Goal: Task Accomplishment & Management: Use online tool/utility

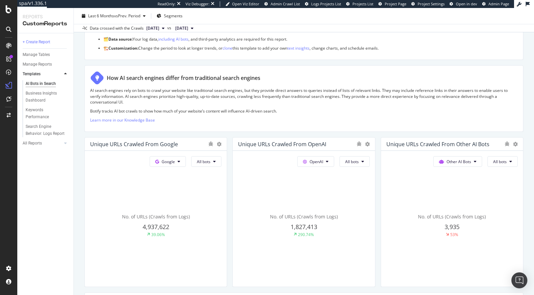
scroll to position [95, 0]
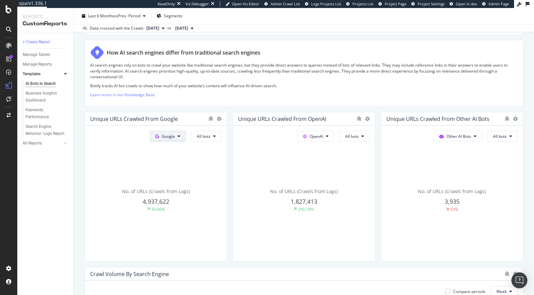
click at [171, 135] on span "Google" at bounding box center [168, 136] width 13 height 6
click at [174, 174] on span "OpenAI" at bounding box center [177, 174] width 25 height 6
click at [201, 137] on span "All bots" at bounding box center [204, 136] width 14 height 6
click at [214, 199] on span "GPTBot" at bounding box center [213, 199] width 34 height 6
click at [211, 136] on span "All bots" at bounding box center [204, 136] width 14 height 6
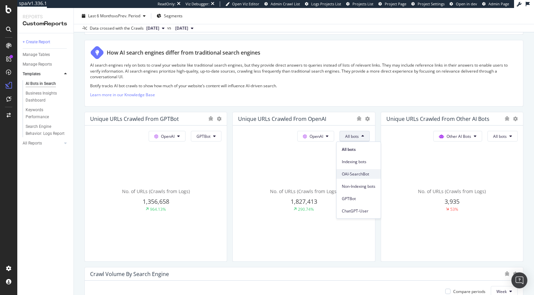
click at [360, 171] on span "OAI-SearchBot" at bounding box center [359, 174] width 34 height 6
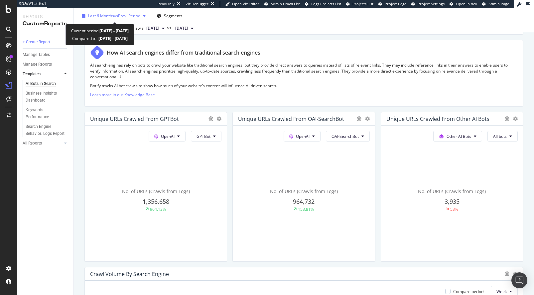
click at [126, 17] on span "vs Prev. Period" at bounding box center [127, 16] width 26 height 6
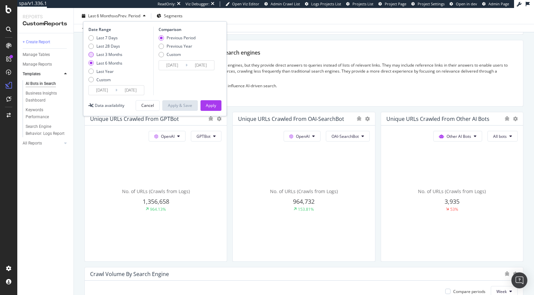
click at [106, 56] on div "Last 3 Months" at bounding box center [109, 55] width 26 height 6
type input "2025/05/17"
type input "2025/02/14"
type input "2025/05/16"
click at [211, 106] on div "Apply" at bounding box center [211, 105] width 10 height 6
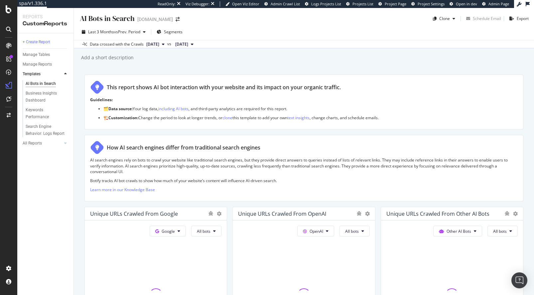
scroll to position [48, 0]
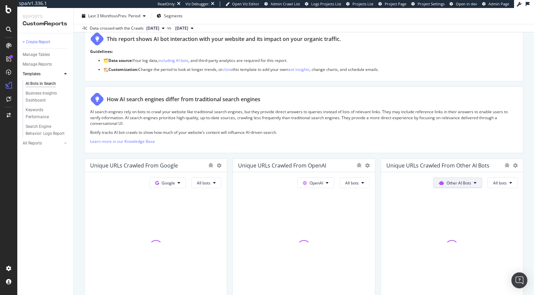
click at [175, 183] on span "Other AI Bots" at bounding box center [168, 183] width 13 height 6
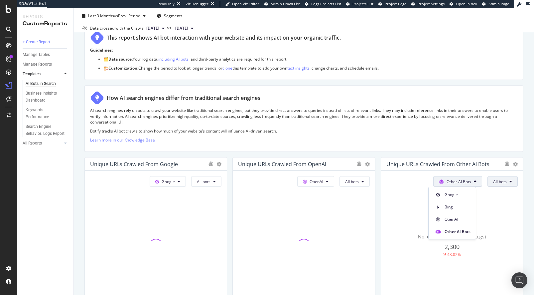
click at [211, 179] on span "All bots" at bounding box center [204, 182] width 14 height 6
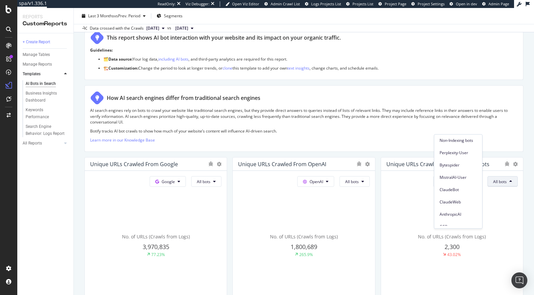
scroll to position [93, 0]
click at [222, 195] on div "No. of URLs (Crawls from Logs) 2,300 43.02%" at bounding box center [155, 245] width 131 height 112
click at [175, 181] on span "Other AI Bots" at bounding box center [168, 182] width 13 height 6
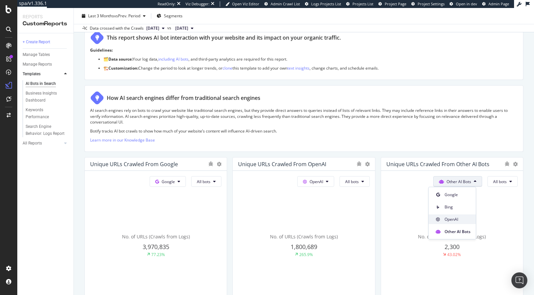
click at [456, 214] on div "OpenAI" at bounding box center [452, 219] width 47 height 10
click at [222, 179] on button "All bots" at bounding box center [206, 181] width 30 height 11
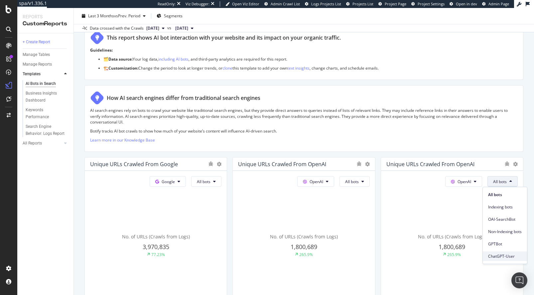
click at [505, 254] on span "ChatGPT-User" at bounding box center [505, 256] width 34 height 6
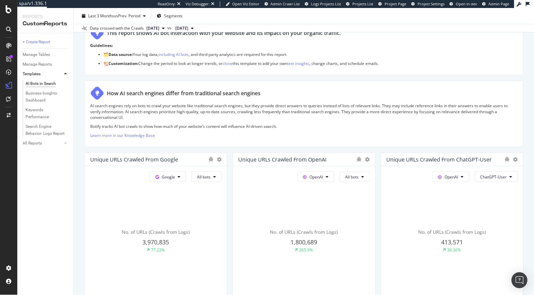
scroll to position [97, 0]
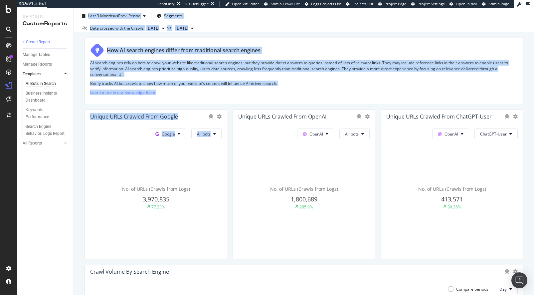
click at [85, 173] on div "Reports CustomReports + Create Report Manage Tables Manage Reports Templates AI…" at bounding box center [275, 151] width 517 height 287
click at [115, 176] on div "No. of URLs (Crawls from Logs) 3,970,835 77.23%" at bounding box center [155, 198] width 131 height 112
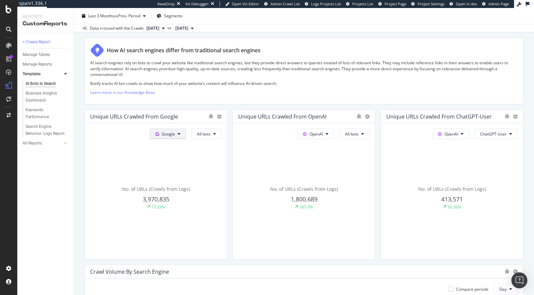
click at [159, 132] on span at bounding box center [158, 134] width 6 height 6
click at [164, 136] on span "Google" at bounding box center [168, 134] width 13 height 6
click at [174, 170] on span "OpenAI" at bounding box center [177, 172] width 25 height 6
click at [210, 137] on button "All bots" at bounding box center [206, 133] width 30 height 11
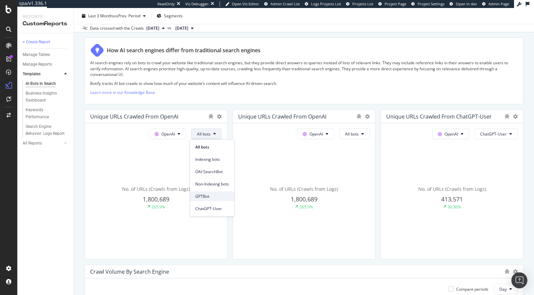
click at [211, 195] on span "GPTBot" at bounding box center [212, 196] width 34 height 6
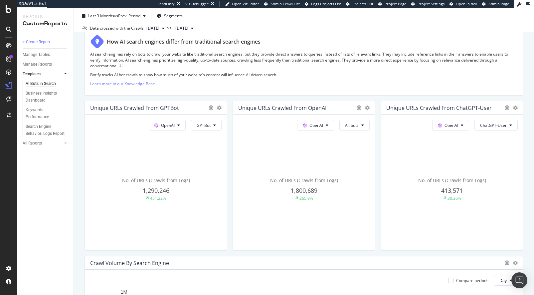
scroll to position [115, 0]
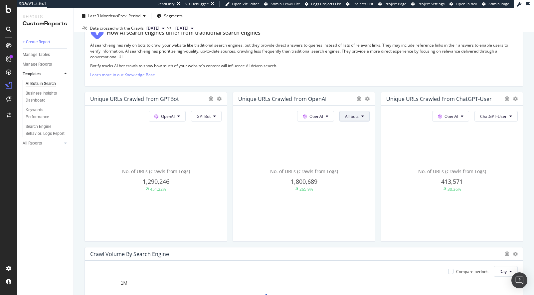
click at [211, 117] on span "All bots" at bounding box center [204, 116] width 14 height 6
click at [361, 156] on span "OAI-SearchBot" at bounding box center [359, 154] width 34 height 6
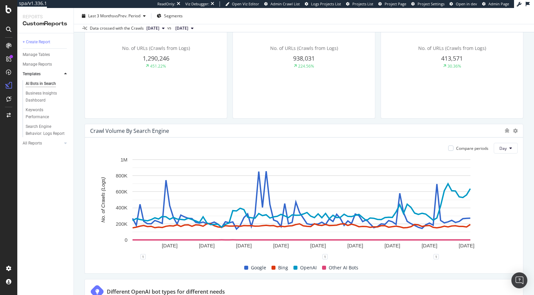
scroll to position [291, 0]
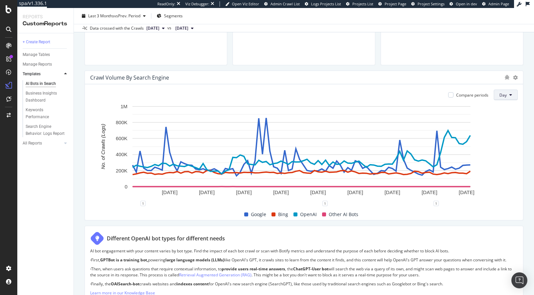
click at [499, 94] on span "Day" at bounding box center [502, 95] width 7 height 6
click at [497, 119] on span "Week" at bounding box center [501, 120] width 12 height 6
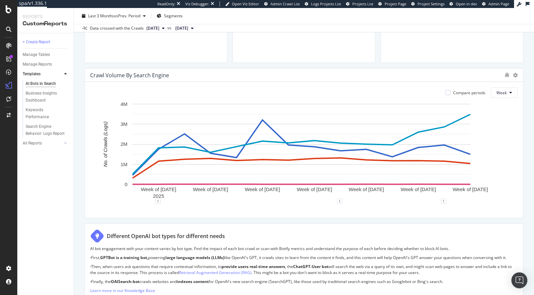
scroll to position [295, 0]
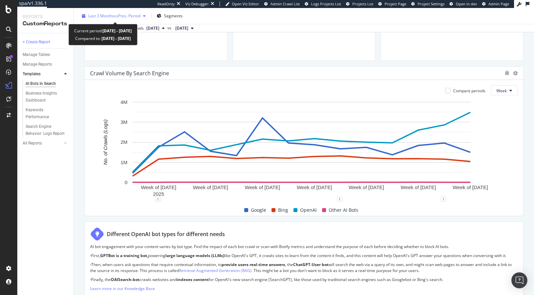
click at [114, 15] on span "vs Prev. Period" at bounding box center [127, 16] width 26 height 6
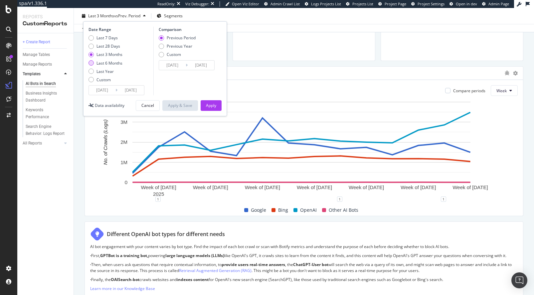
click at [117, 63] on div "Last 6 Months" at bounding box center [109, 63] width 26 height 6
type input "2025/02/17"
type input "2024/08/19"
type input "2025/02/16"
click at [209, 104] on div "Apply" at bounding box center [211, 105] width 10 height 6
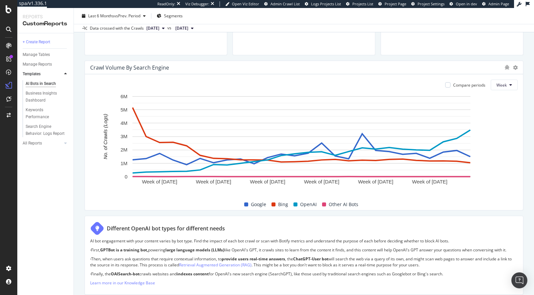
scroll to position [302, 0]
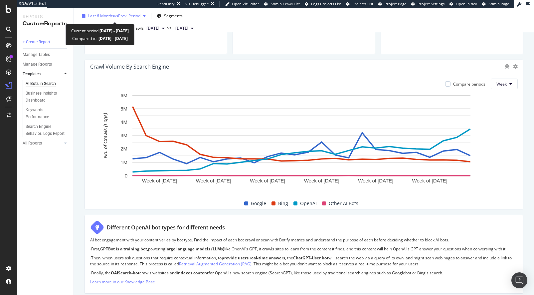
click at [115, 15] on span "vs Prev. Period" at bounding box center [127, 16] width 26 height 6
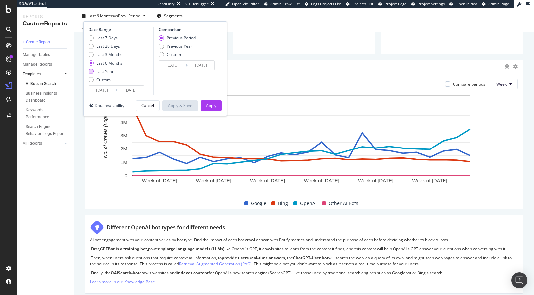
click at [103, 71] on div "Last Year" at bounding box center [104, 72] width 17 height 6
type input "2024/08/17"
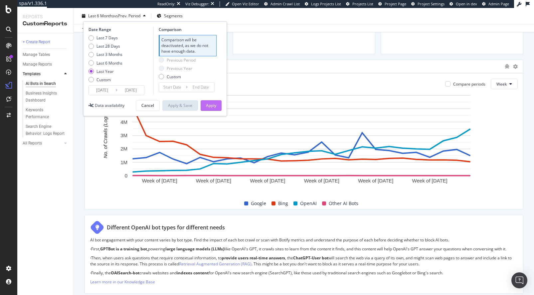
click at [208, 104] on div "Apply" at bounding box center [211, 105] width 10 height 6
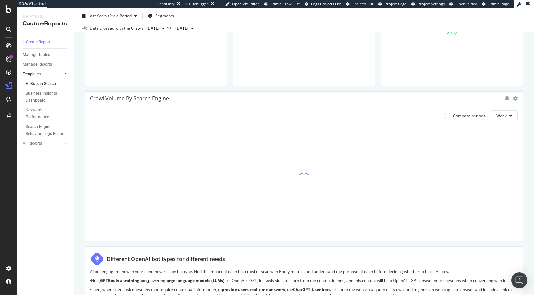
scroll to position [281, 0]
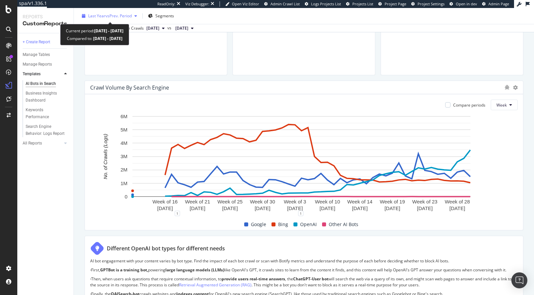
click at [117, 16] on span "vs Prev. Period" at bounding box center [118, 16] width 26 height 6
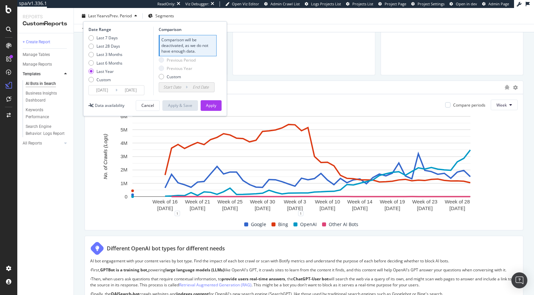
click at [105, 92] on input "2024/08/17" at bounding box center [102, 90] width 27 height 9
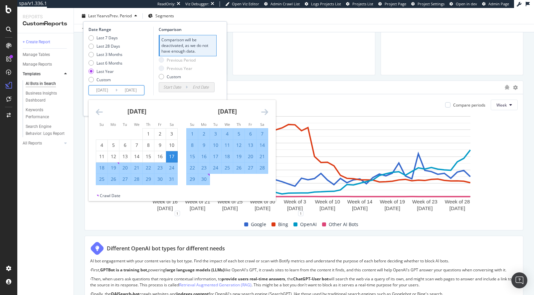
click at [265, 113] on icon "Move forward to switch to the next month." at bounding box center [264, 112] width 7 height 8
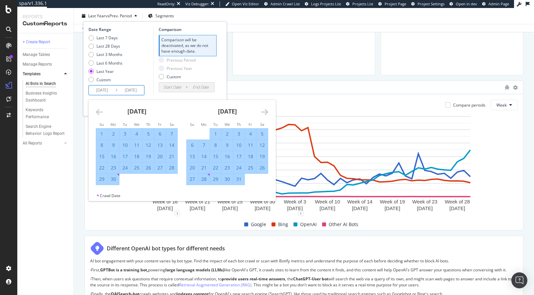
click at [265, 113] on icon "Move forward to switch to the next month." at bounding box center [264, 112] width 7 height 8
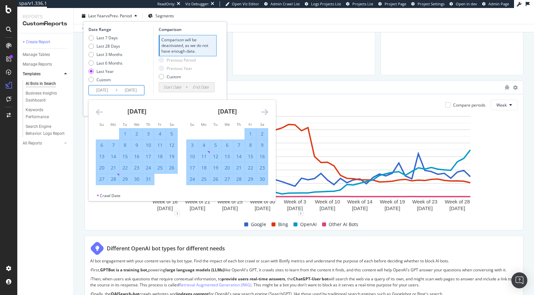
click at [265, 113] on icon "Move forward to switch to the next month." at bounding box center [264, 112] width 7 height 8
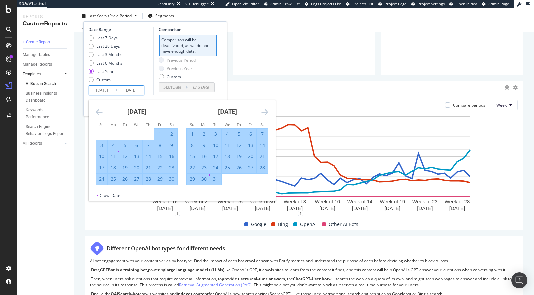
click at [265, 113] on icon "Move forward to switch to the next month." at bounding box center [264, 112] width 7 height 8
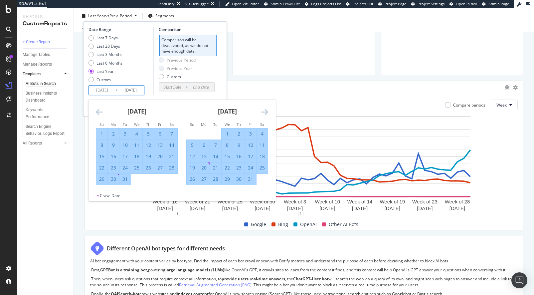
click at [224, 132] on div "1" at bounding box center [227, 133] width 11 height 7
type input "2025/01/01"
type input "2024/05/17"
type input "2024/12/31"
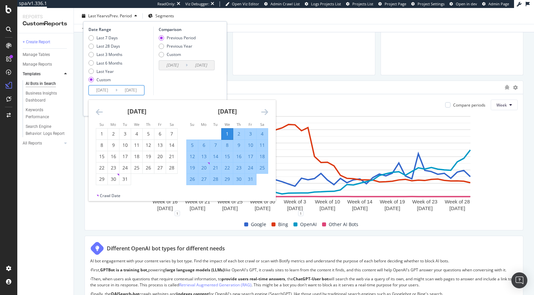
click at [265, 110] on icon "Move forward to switch to the next month." at bounding box center [264, 112] width 7 height 8
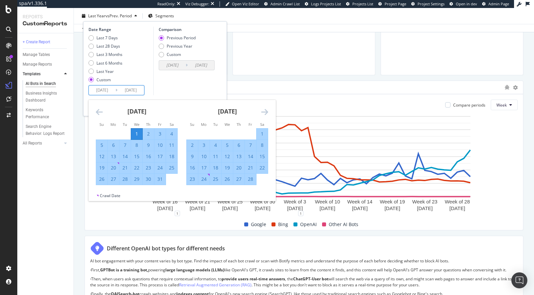
click at [265, 110] on icon "Move forward to switch to the next month." at bounding box center [264, 112] width 7 height 8
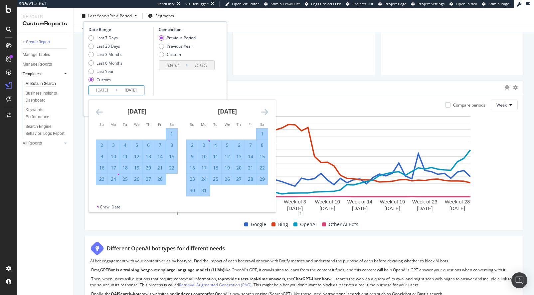
click at [265, 110] on icon "Move forward to switch to the next month." at bounding box center [264, 112] width 7 height 8
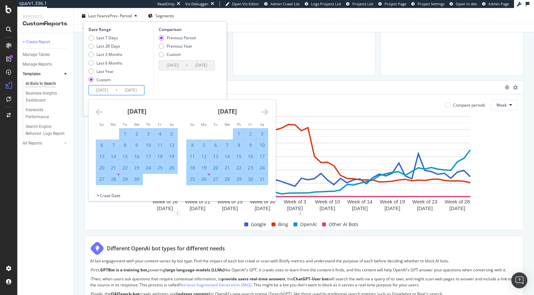
click at [265, 110] on icon "Move forward to switch to the next month." at bounding box center [264, 112] width 7 height 8
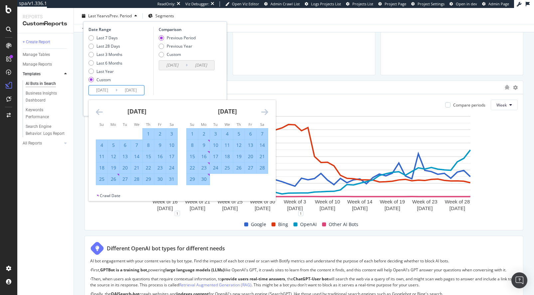
click at [265, 110] on icon "Move forward to switch to the next month." at bounding box center [264, 112] width 7 height 8
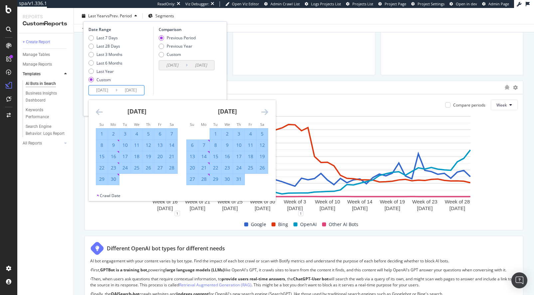
click at [265, 110] on icon "Move forward to switch to the next month." at bounding box center [264, 112] width 7 height 8
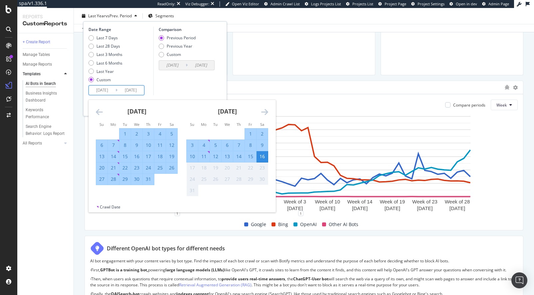
click at [151, 179] on div "31" at bounding box center [148, 179] width 11 height 7
type input "2025/07/31"
type input "2024/06/02"
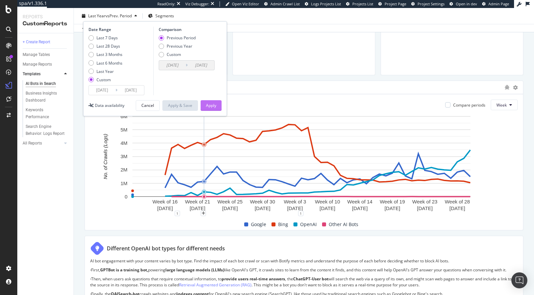
click at [211, 103] on div "Apply" at bounding box center [211, 105] width 10 height 6
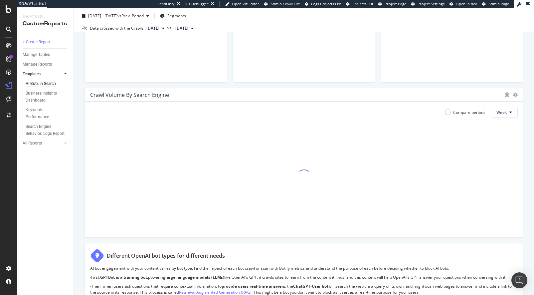
scroll to position [277, 0]
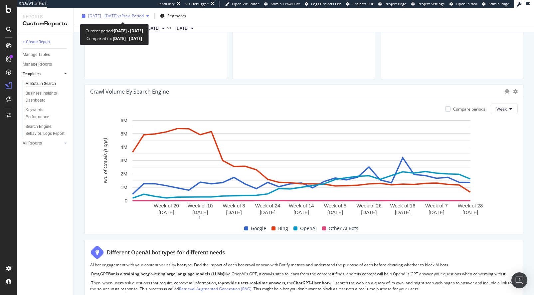
click at [148, 19] on div "2025 Jan. 1st - Jul. 31st vs Prev. Period" at bounding box center [115, 16] width 73 height 10
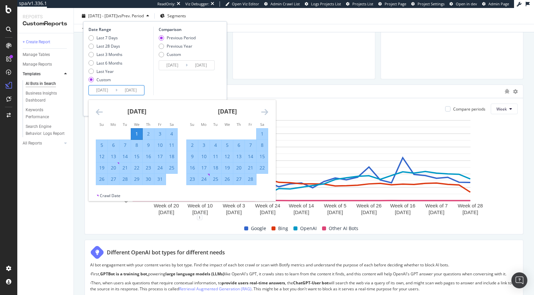
click at [134, 88] on input "2025/07/31" at bounding box center [130, 90] width 27 height 9
click at [266, 112] on icon "Move forward to switch to the next month." at bounding box center [264, 112] width 7 height 8
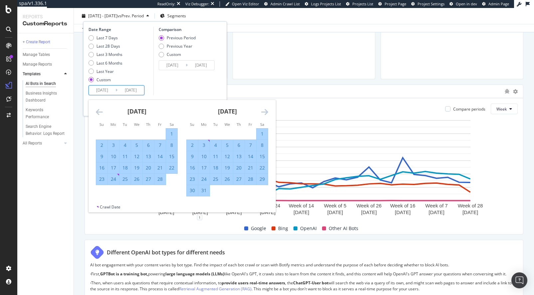
click at [266, 112] on icon "Move forward to switch to the next month." at bounding box center [264, 112] width 7 height 8
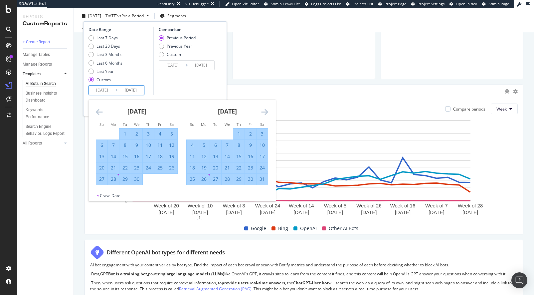
click at [266, 112] on icon "Move forward to switch to the next month." at bounding box center [264, 112] width 7 height 8
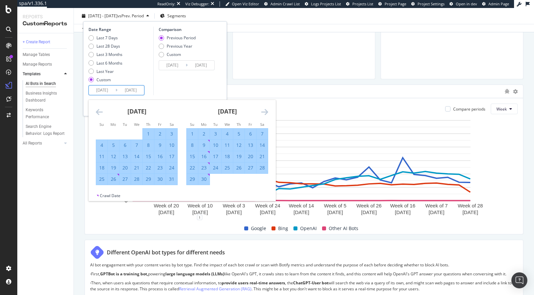
click at [266, 112] on icon "Move forward to switch to the next month." at bounding box center [264, 112] width 7 height 8
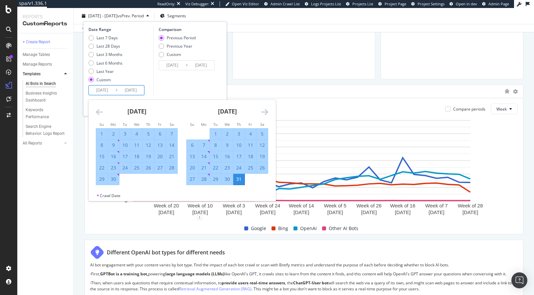
click at [266, 112] on icon "Move forward to switch to the next month." at bounding box center [264, 112] width 7 height 8
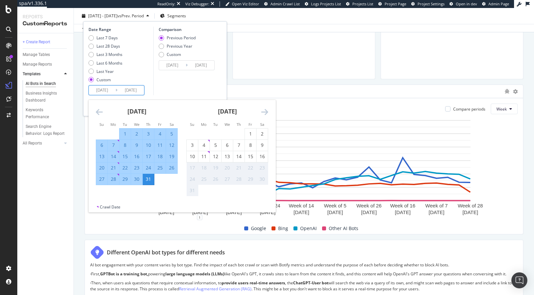
click at [266, 112] on icon "Move forward to switch to the next month." at bounding box center [264, 112] width 7 height 8
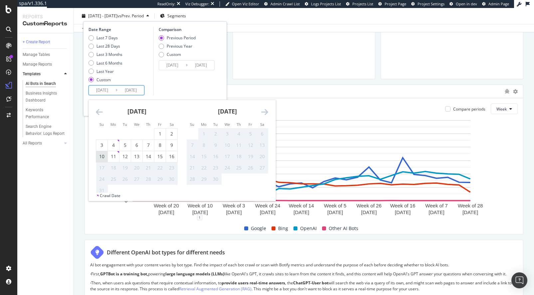
click at [102, 158] on div "10" at bounding box center [101, 156] width 11 height 7
type input "2025/08/10"
type input "2024/05/23"
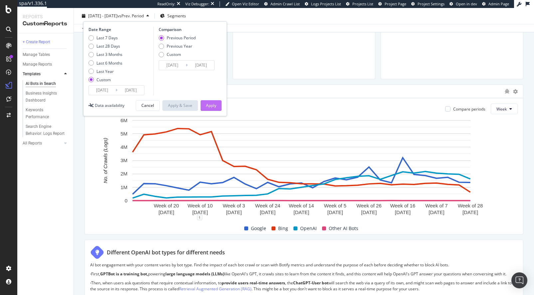
click at [210, 101] on div "Apply" at bounding box center [211, 105] width 10 height 10
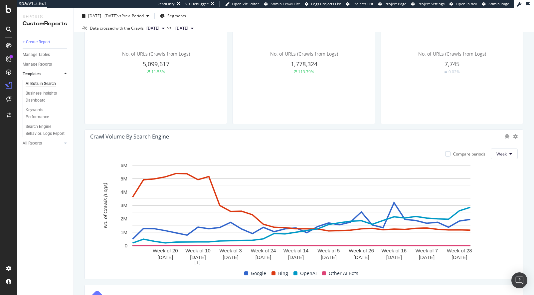
scroll to position [238, 0]
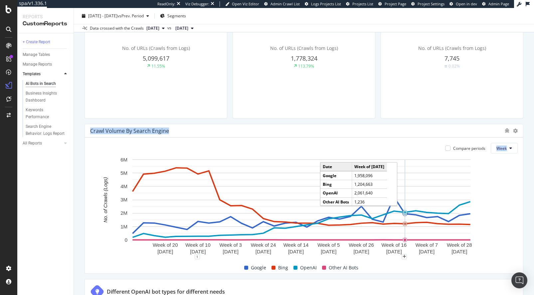
drag, startPoint x: 109, startPoint y: 137, endPoint x: 293, endPoint y: 138, distance: 184.3
click at [326, 163] on div "Crawl Volume By Search Engine Compare periods Week Week of 20 Jan. 2025 Week of…" at bounding box center [304, 199] width 439 height 150
drag, startPoint x: 293, startPoint y: 138, endPoint x: 273, endPoint y: 125, distance: 23.2
click at [282, 129] on div "Crawl Volume By Search Engine Compare periods Week Week of 20 Jan. 2025 Week of…" at bounding box center [304, 199] width 439 height 150
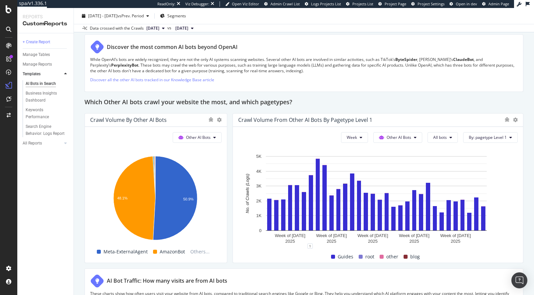
scroll to position [919, 0]
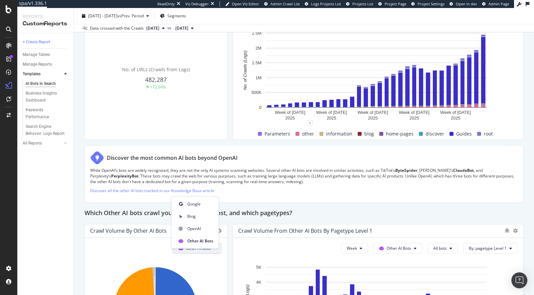
scroll to position [674, 0]
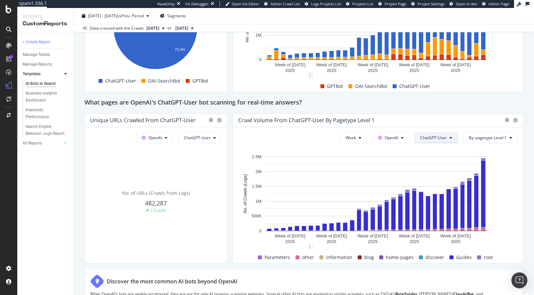
click at [430, 140] on span "ChatGPT-User" at bounding box center [433, 138] width 27 height 6
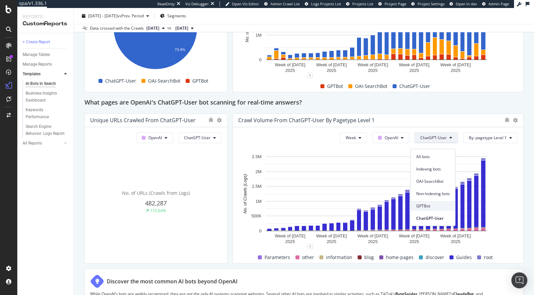
click at [432, 204] on span "GPTBot" at bounding box center [433, 206] width 34 height 6
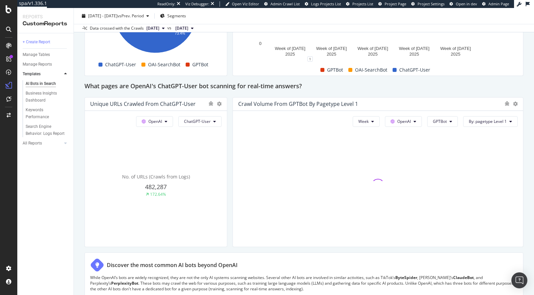
scroll to position [700, 0]
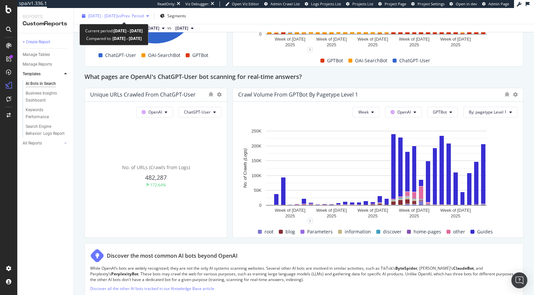
click at [100, 14] on span "2025 Jan. 1st - Aug. 10th" at bounding box center [102, 16] width 29 height 6
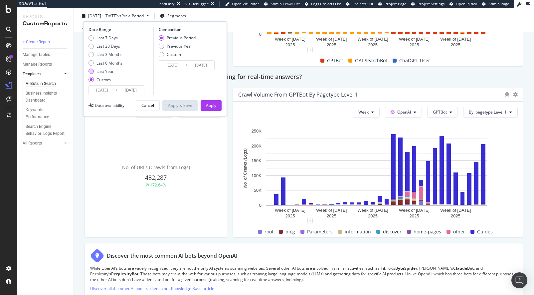
click at [108, 73] on div "Last Year" at bounding box center [104, 72] width 17 height 6
type input "2024/08/17"
type input "[DATE]"
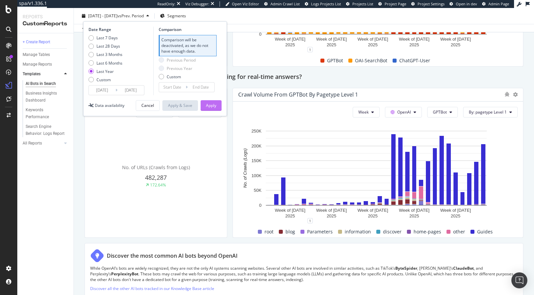
click at [209, 104] on div "Apply" at bounding box center [211, 105] width 10 height 6
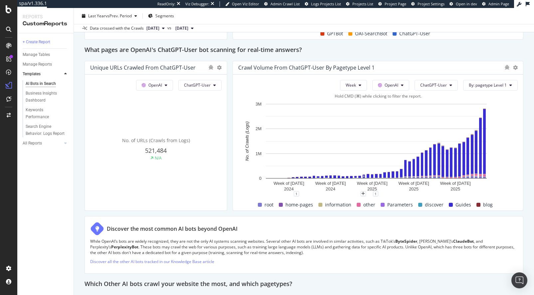
scroll to position [728, 0]
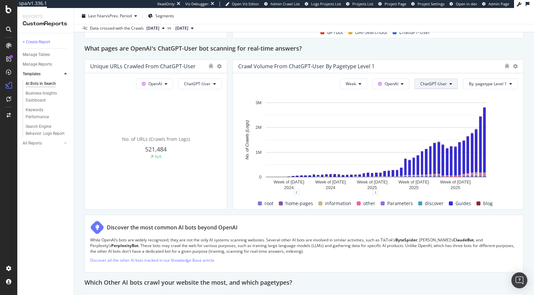
click at [431, 87] on span "ChatGPT-User" at bounding box center [433, 84] width 27 height 6
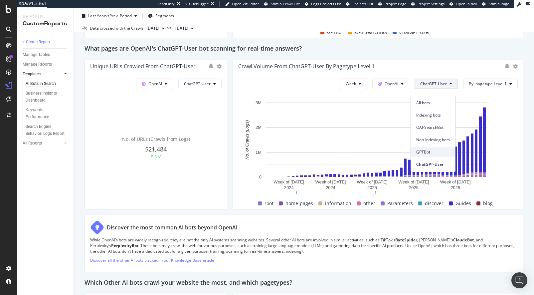
click at [434, 149] on span "GPTBot" at bounding box center [433, 152] width 34 height 6
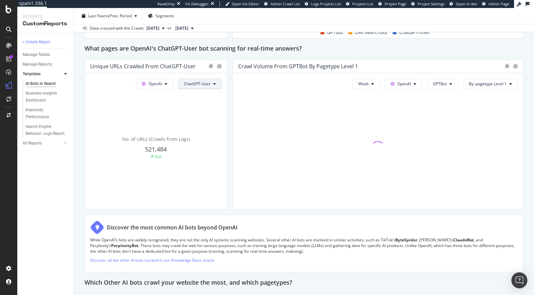
click at [198, 151] on span "GPTBot" at bounding box center [200, 152] width 34 height 6
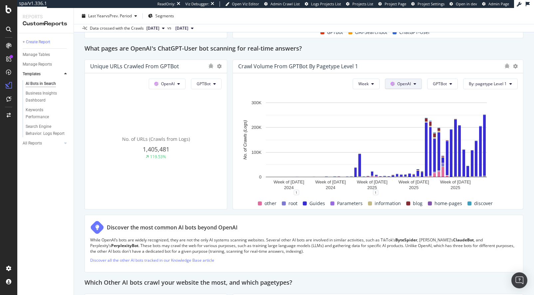
click at [404, 87] on span "OpenAI" at bounding box center [404, 84] width 14 height 6
click at [433, 87] on span "GPTBot" at bounding box center [440, 84] width 14 height 6
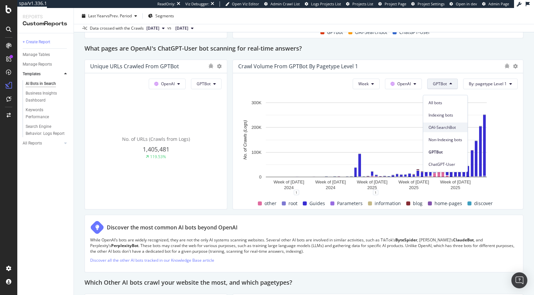
click at [443, 126] on span "OAI-SearchBot" at bounding box center [446, 127] width 34 height 6
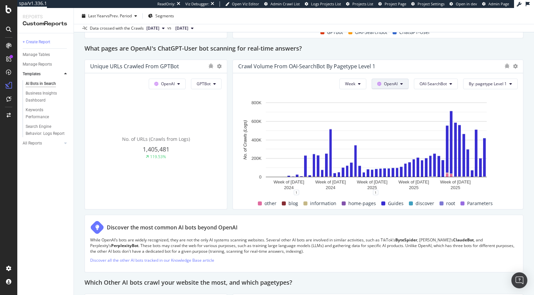
click at [389, 87] on span "OpenAI" at bounding box center [391, 84] width 14 height 6
click at [422, 87] on span "OAI-SearchBot" at bounding box center [433, 84] width 27 height 6
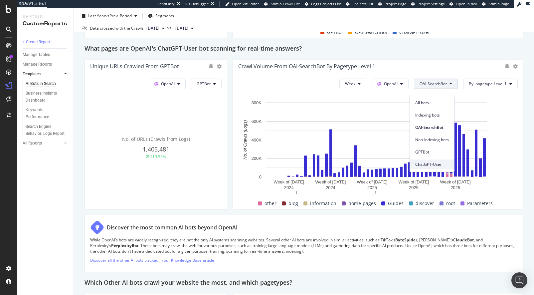
click at [429, 162] on span "ChatGPT-User" at bounding box center [432, 164] width 34 height 6
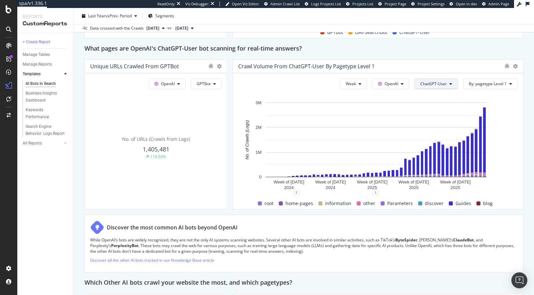
click at [435, 87] on span "ChatGPT-User" at bounding box center [433, 84] width 27 height 6
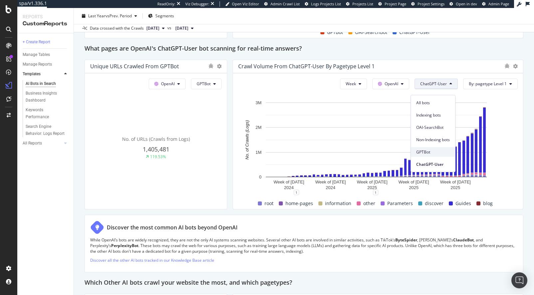
click at [435, 153] on span "GPTBot" at bounding box center [433, 152] width 34 height 6
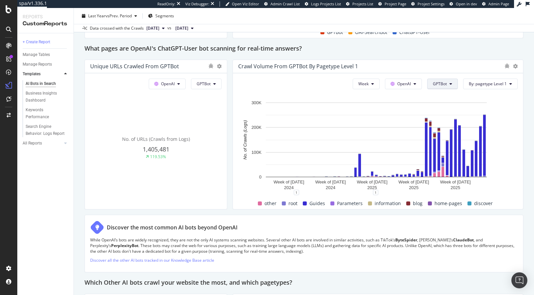
click at [435, 87] on span "GPTBot" at bounding box center [440, 84] width 14 height 6
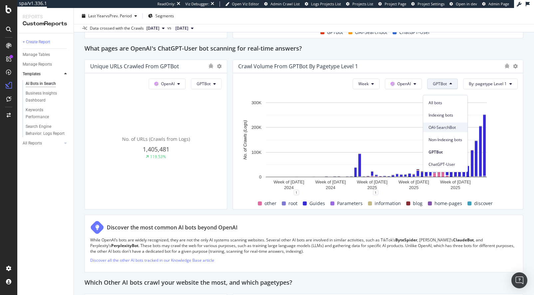
click at [446, 123] on div "OAI-SearchBot" at bounding box center [445, 127] width 44 height 10
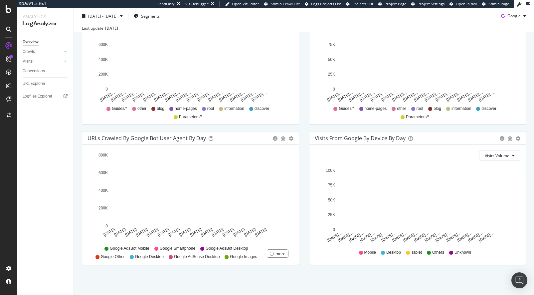
scroll to position [266, 0]
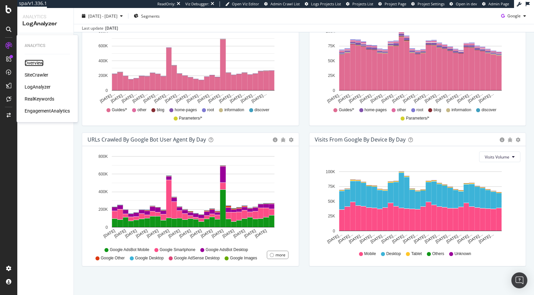
click at [35, 63] on div "Overview" at bounding box center [34, 63] width 19 height 7
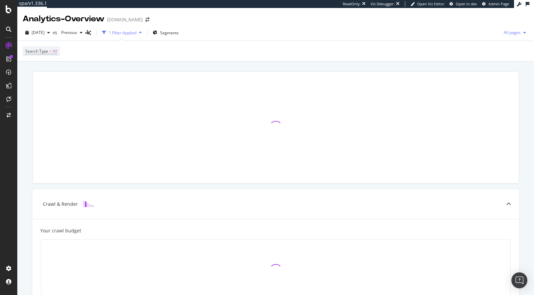
click at [514, 33] on span "All pages" at bounding box center [511, 33] width 20 height 6
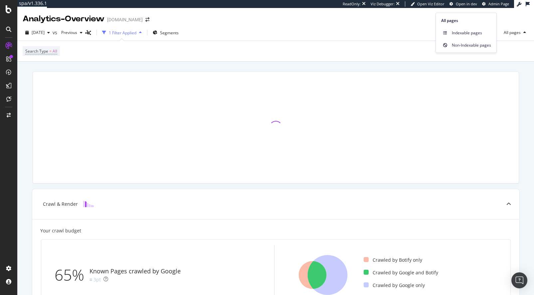
click at [280, 47] on div "Search Type = All" at bounding box center [276, 51] width 506 height 20
click at [523, 32] on icon "button" at bounding box center [524, 33] width 3 height 4
click at [167, 56] on div "Search Type = All" at bounding box center [276, 51] width 506 height 20
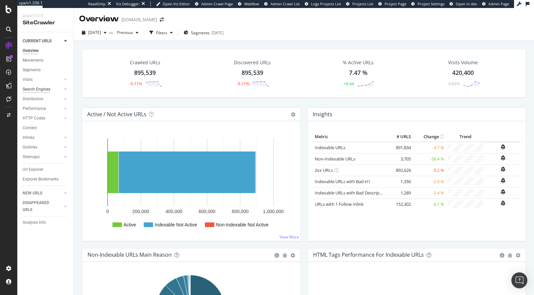
click at [46, 87] on div "Search Engines" at bounding box center [37, 89] width 28 height 7
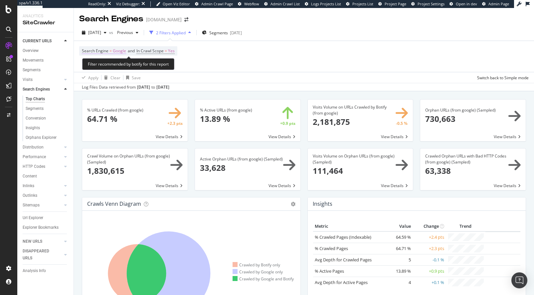
click at [113, 49] on span "Google" at bounding box center [119, 50] width 13 height 9
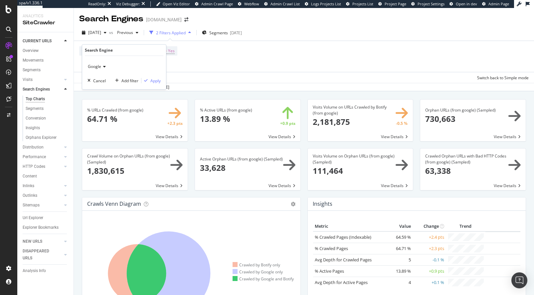
click at [97, 64] on span "Google" at bounding box center [94, 67] width 13 height 6
click at [271, 87] on div "Log Files Data retrieved from Jul. 14, 2025 to Aug. 12, 2025" at bounding box center [304, 87] width 460 height 8
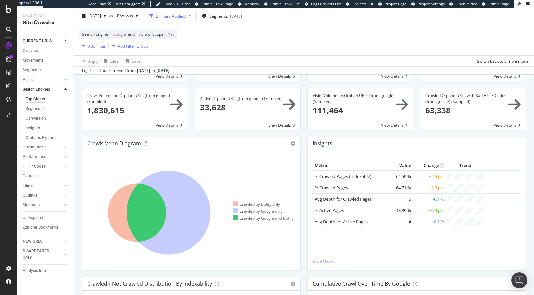
scroll to position [66, 0]
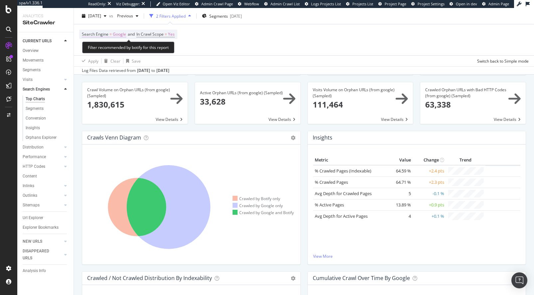
click at [105, 33] on span "Search Engine" at bounding box center [95, 34] width 27 height 6
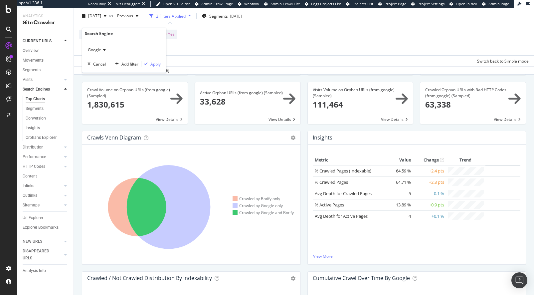
click at [101, 46] on div "Google" at bounding box center [124, 50] width 73 height 11
click at [108, 83] on div "OpenAI" at bounding box center [124, 81] width 71 height 9
click at [150, 65] on div "Apply" at bounding box center [155, 64] width 10 height 6
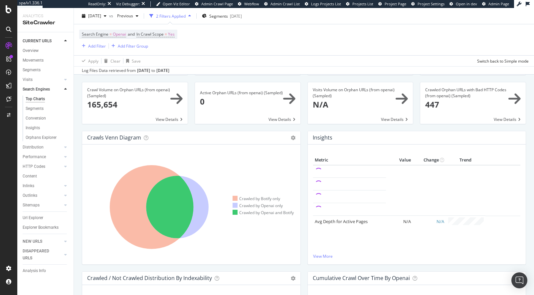
scroll to position [68, 0]
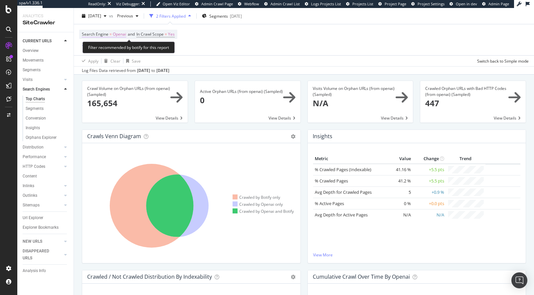
click at [109, 34] on span "=" at bounding box center [110, 34] width 2 height 6
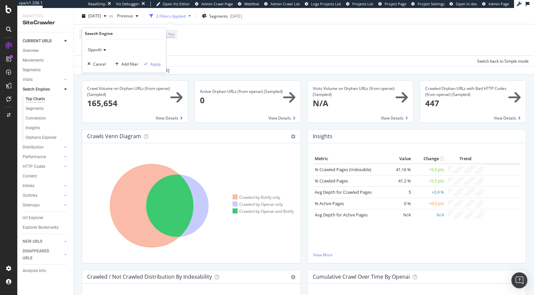
click at [100, 51] on span "OpenAI" at bounding box center [95, 50] width 14 height 6
click at [106, 74] on div "Google" at bounding box center [124, 72] width 71 height 9
click at [158, 66] on div "Apply" at bounding box center [155, 64] width 10 height 6
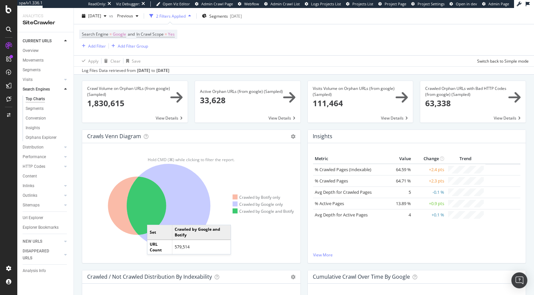
drag, startPoint x: 154, startPoint y: 218, endPoint x: 133, endPoint y: 198, distance: 29.2
click at [142, 208] on icon at bounding box center [137, 206] width 58 height 58
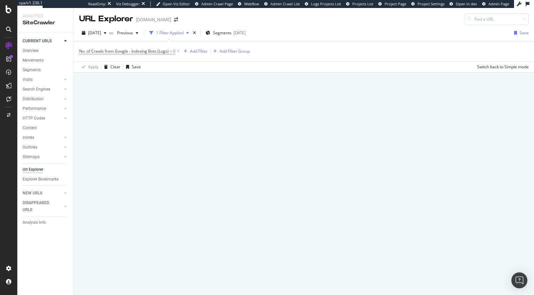
click at [102, 181] on div at bounding box center [304, 184] width 460 height 222
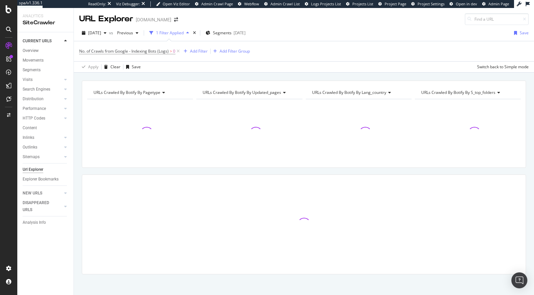
click at [180, 50] on icon at bounding box center [178, 51] width 6 height 7
click at [180, 50] on div "No. of Crawls from Google - Indexing Bots (Logs) > 0 Add Filter Add Filter Group" at bounding box center [303, 51] width 449 height 20
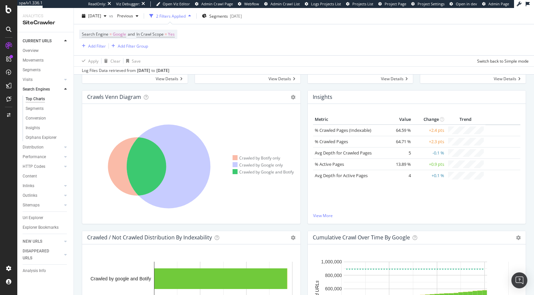
scroll to position [108, 0]
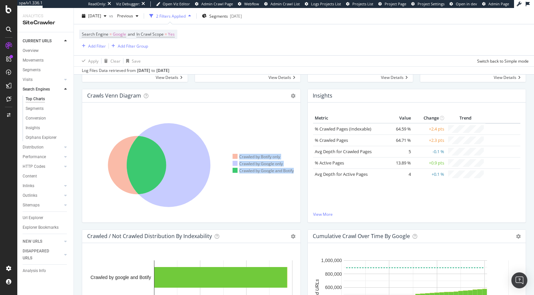
drag, startPoint x: 255, startPoint y: 202, endPoint x: 231, endPoint y: 183, distance: 30.1
click at [247, 194] on div "Crawled by Botify only Crawled by Google only Crawled by Google and Botify" at bounding box center [192, 165] width 208 height 104
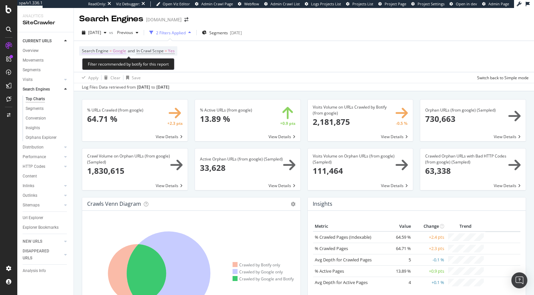
click at [110, 51] on span "=" at bounding box center [110, 51] width 2 height 6
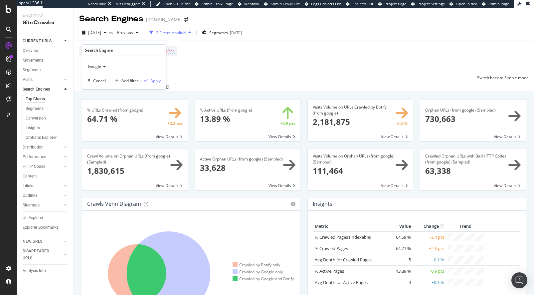
click at [104, 65] on icon at bounding box center [103, 67] width 5 height 4
click at [102, 95] on span "OpenAI" at bounding box center [98, 98] width 14 height 6
click at [147, 80] on div "button" at bounding box center [145, 81] width 9 height 4
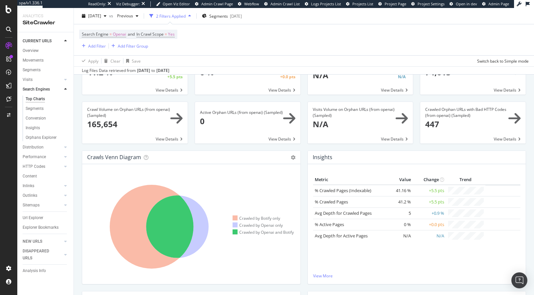
scroll to position [48, 0]
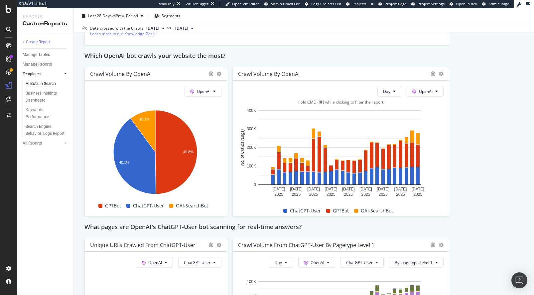
scroll to position [566, 0]
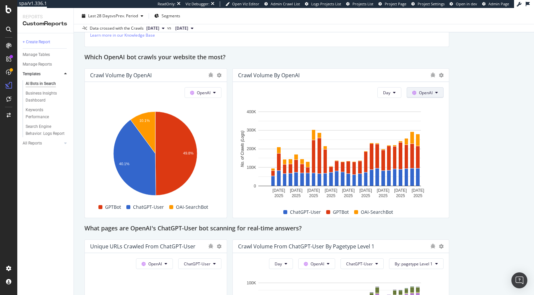
click at [417, 98] on button "OpenAI" at bounding box center [425, 92] width 37 height 11
click at [471, 152] on div "This report shows AI bot interaction with your website and its impact on your o…" at bounding box center [304, 170] width 439 height 1323
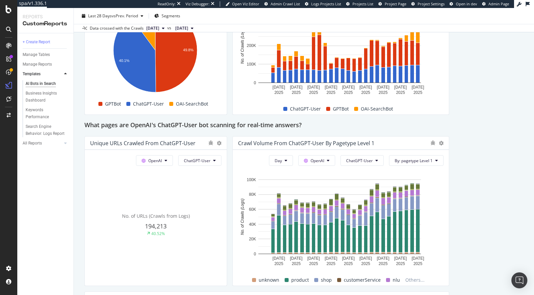
scroll to position [682, 0]
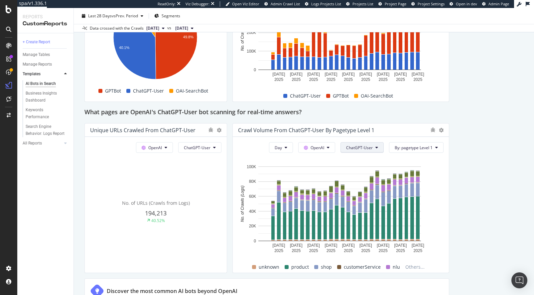
click at [365, 150] on span "ChatGPT-User" at bounding box center [359, 148] width 27 height 6
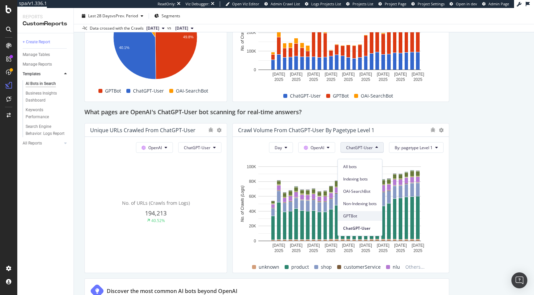
click at [358, 216] on span "GPTBot" at bounding box center [360, 216] width 34 height 6
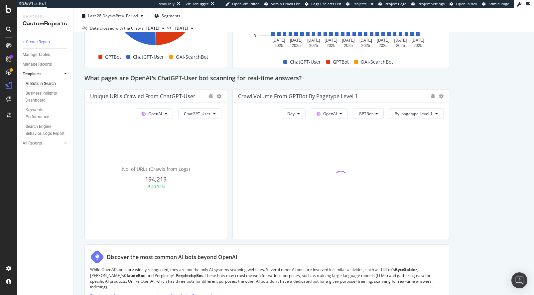
scroll to position [726, 0]
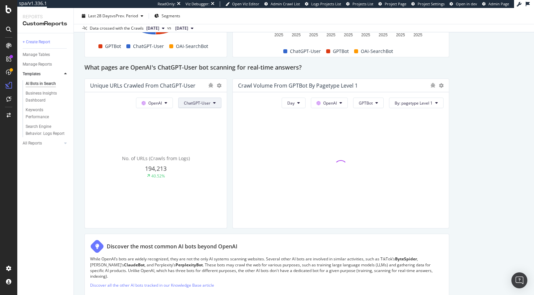
click at [207, 173] on span "GPTBot" at bounding box center [200, 171] width 34 height 6
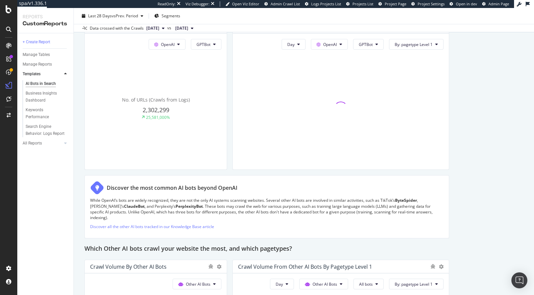
scroll to position [712, 0]
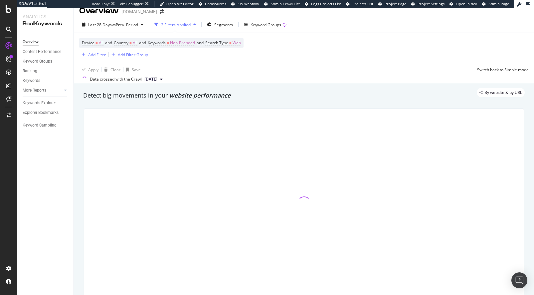
scroll to position [17, 0]
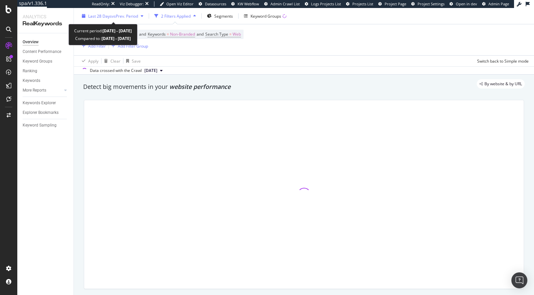
click at [114, 13] on span "vs Prev. Period" at bounding box center [125, 16] width 26 height 6
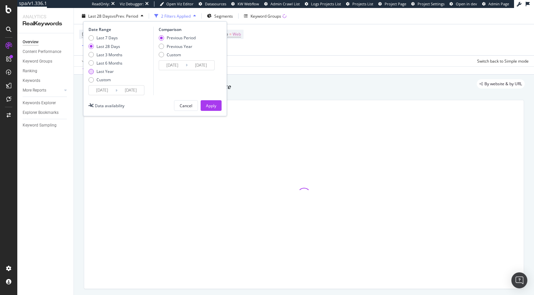
click at [105, 70] on div "Last Year" at bounding box center [104, 72] width 17 height 6
type input "[DATE]"
click at [202, 105] on button "Apply" at bounding box center [211, 105] width 21 height 11
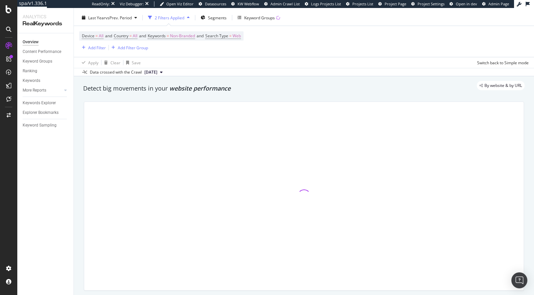
scroll to position [16, 0]
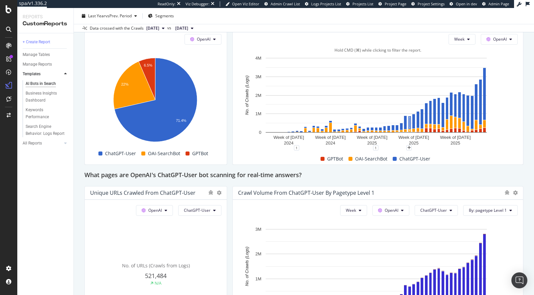
scroll to position [736, 0]
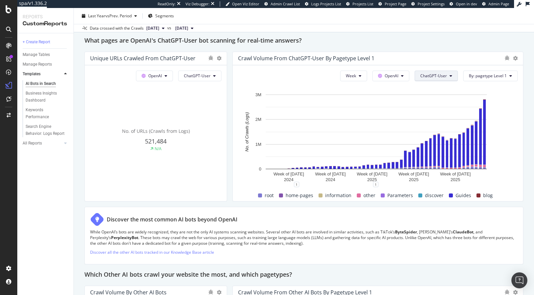
click at [437, 79] on span "ChatGPT-User" at bounding box center [434, 76] width 27 height 6
click at [430, 142] on span "GPTBot" at bounding box center [434, 144] width 34 height 6
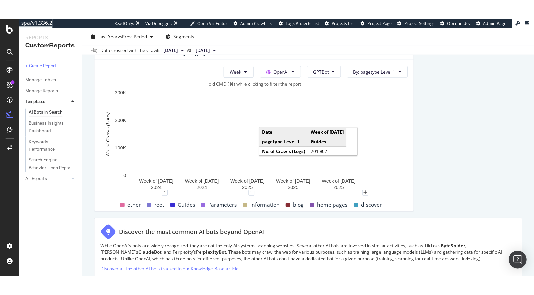
scroll to position [1144, 0]
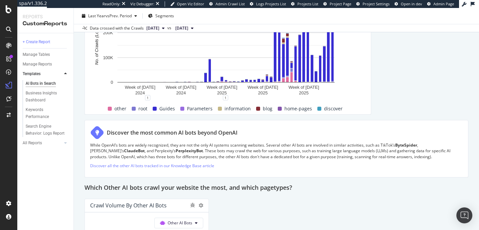
click at [290, 78] on rect "A chart." at bounding box center [291, 77] width 2 height 10
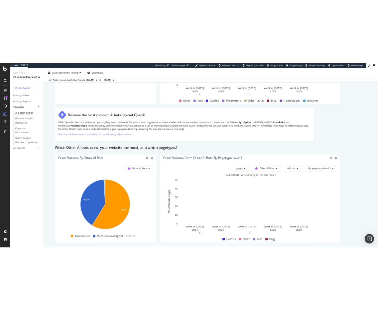
scroll to position [908, 0]
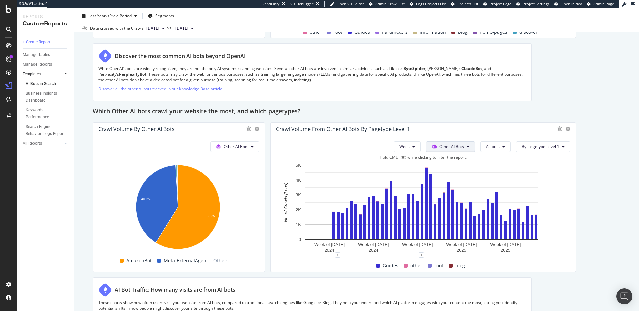
click at [451, 187] on span "OpenAI" at bounding box center [451, 190] width 26 height 6
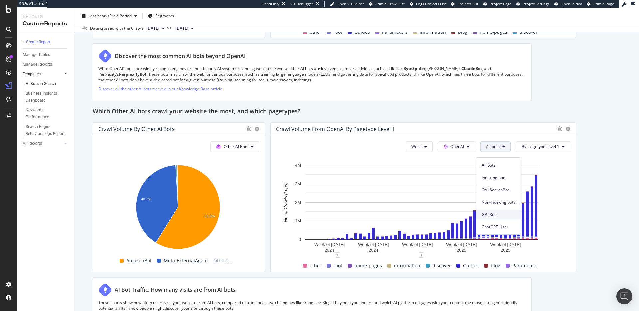
click at [493, 217] on span "GPTBot" at bounding box center [498, 215] width 34 height 6
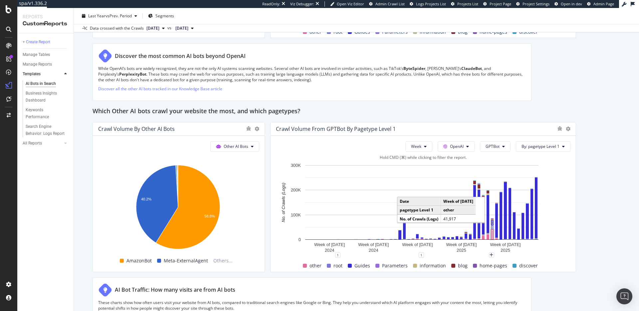
click at [492, 238] on rect "A chart." at bounding box center [492, 234] width 1 height 8
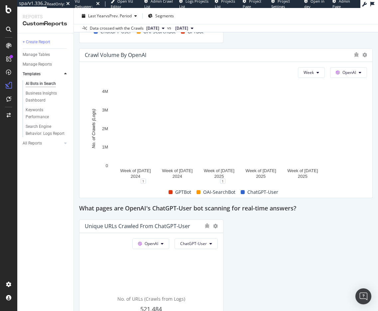
scroll to position [1204, 0]
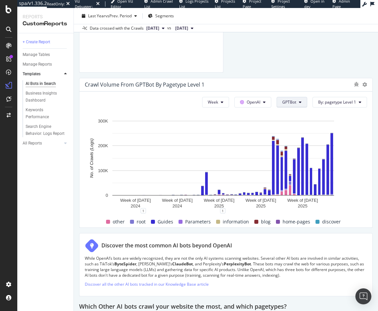
click at [290, 103] on span "GPTBot" at bounding box center [289, 102] width 14 height 6
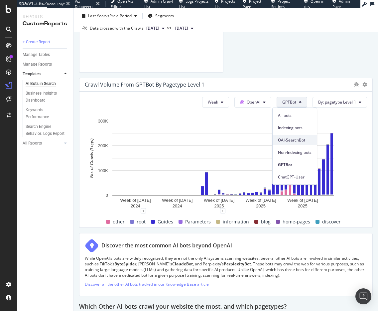
click at [292, 140] on span "OAI-SearchBot" at bounding box center [295, 140] width 34 height 6
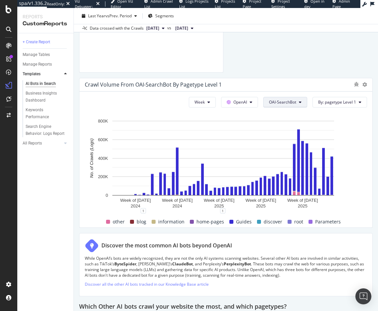
click at [285, 104] on span "OAI-SearchBot" at bounding box center [282, 102] width 27 height 6
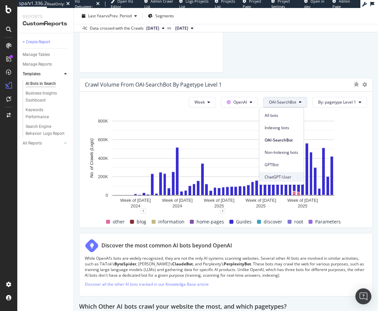
click at [286, 179] on span "ChatGPT-User" at bounding box center [282, 177] width 34 height 6
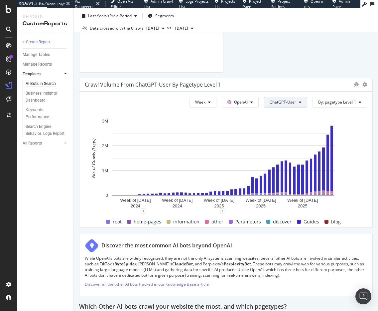
click at [293, 100] on button "ChatGPT-User" at bounding box center [285, 102] width 43 height 11
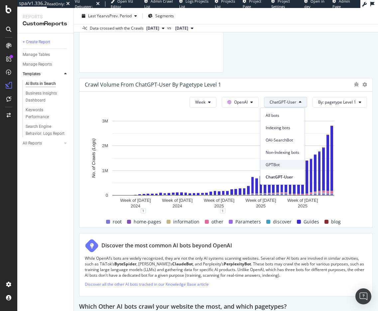
click at [280, 163] on span "GPTBot" at bounding box center [283, 165] width 34 height 6
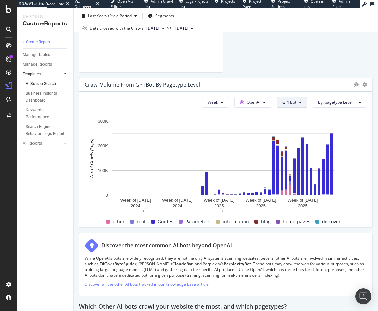
click at [283, 100] on span "GPTBot" at bounding box center [289, 102] width 14 height 6
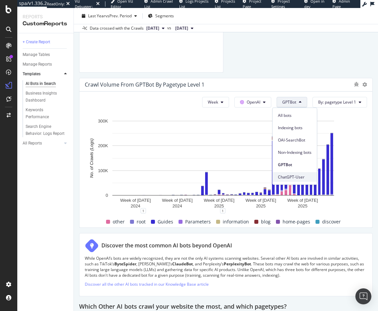
click at [290, 175] on span "ChatGPT-User" at bounding box center [295, 177] width 34 height 6
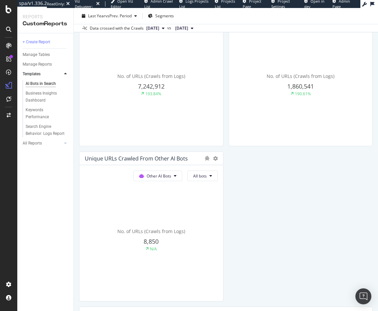
scroll to position [218, 0]
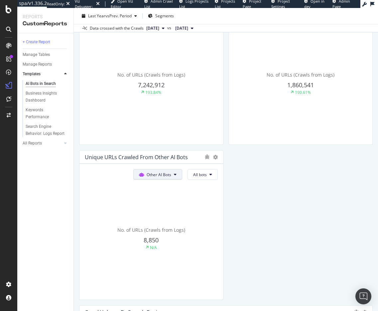
click at [163, 22] on span "Other AI Bots" at bounding box center [164, 20] width 13 height 6
click at [204, 22] on span "All bots" at bounding box center [200, 20] width 14 height 6
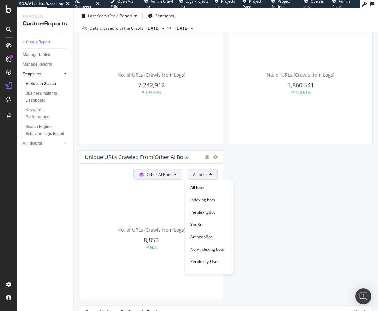
click at [169, 22] on span "Other AI Bots" at bounding box center [164, 20] width 13 height 6
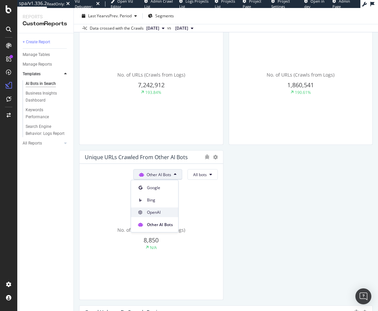
click at [158, 210] on span "OpenAI" at bounding box center [160, 212] width 26 height 6
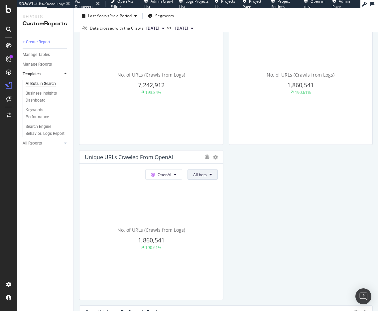
click at [210, 21] on icon at bounding box center [211, 19] width 3 height 4
click at [212, 247] on span "ChatGPT-User" at bounding box center [208, 249] width 34 height 6
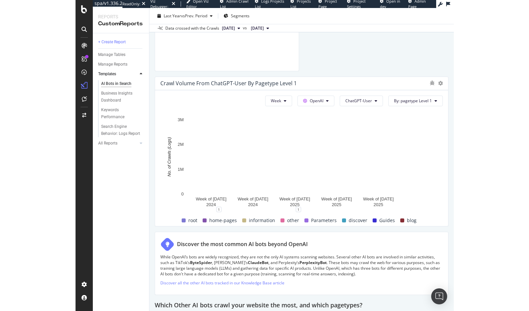
scroll to position [1202, 0]
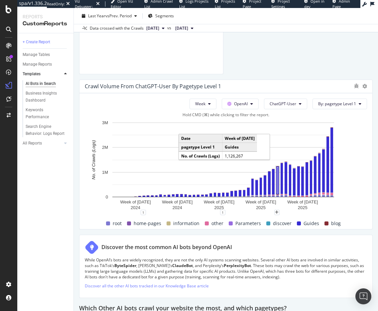
click at [279, 183] on rect "A chart." at bounding box center [277, 180] width 3 height 28
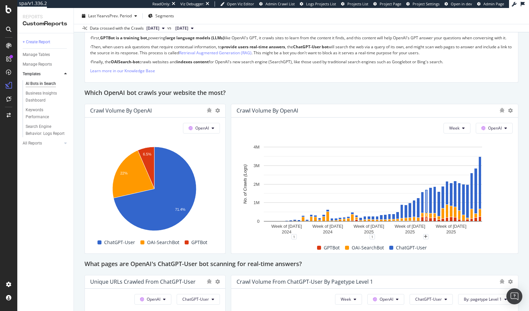
scroll to position [517, 0]
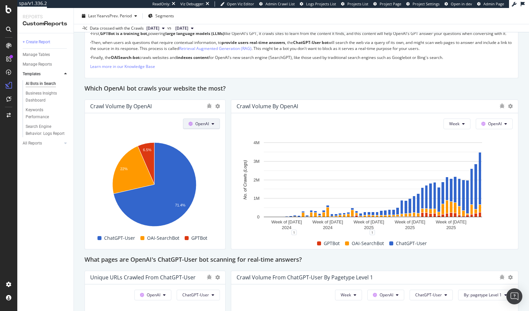
click at [208, 129] on button "OpenAI" at bounding box center [201, 123] width 37 height 11
click at [214, 180] on span "Other AI Bots" at bounding box center [210, 180] width 25 height 6
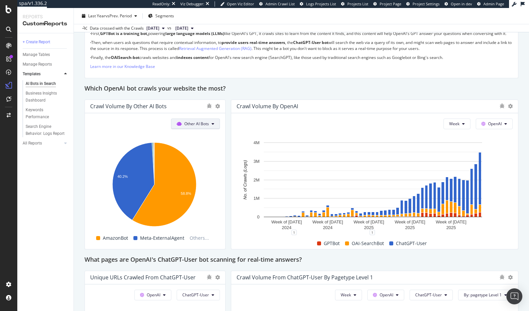
click at [198, 126] on span "Other AI Bots" at bounding box center [196, 124] width 25 height 6
click at [189, 143] on span "Google" at bounding box center [199, 143] width 26 height 6
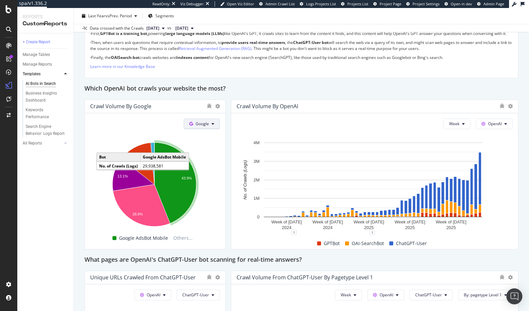
click at [196, 126] on span "Google" at bounding box center [202, 124] width 13 height 6
click at [201, 169] on span "OpenAI" at bounding box center [211, 167] width 25 height 6
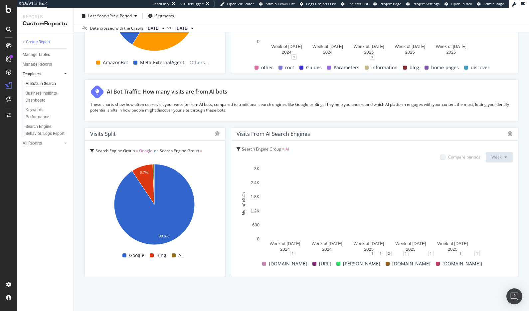
scroll to position [1103, 0]
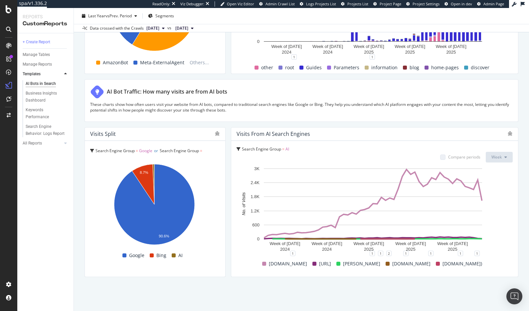
click at [282, 149] on span "Search Engine Group = AI" at bounding box center [265, 149] width 47 height 6
click at [364, 150] on div "Search Engine Group = AI Search Engine Group = AI" at bounding box center [375, 149] width 276 height 6
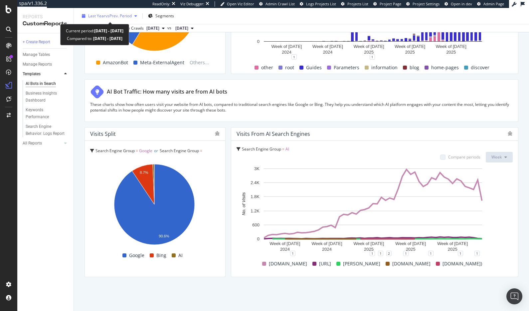
click at [110, 17] on span "vs Prev. Period" at bounding box center [118, 16] width 26 height 6
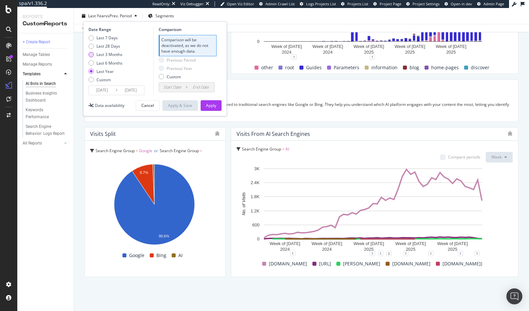
click at [112, 54] on div "Last 3 Months" at bounding box center [109, 55] width 26 height 6
type input "[DATE]"
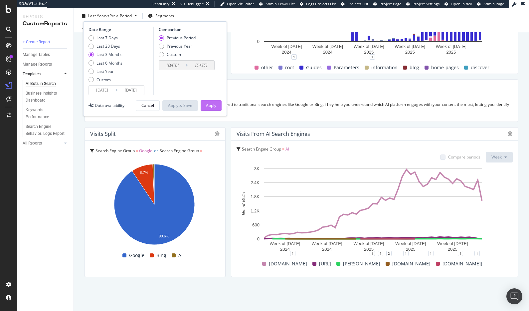
click at [201, 107] on button "Apply" at bounding box center [211, 105] width 21 height 11
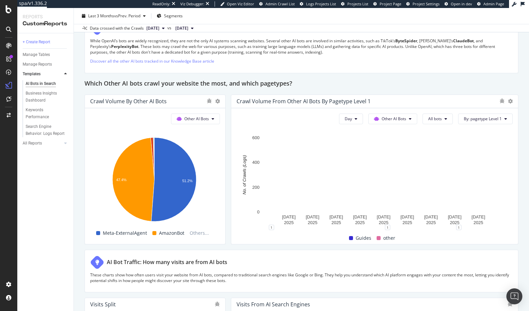
scroll to position [1103, 0]
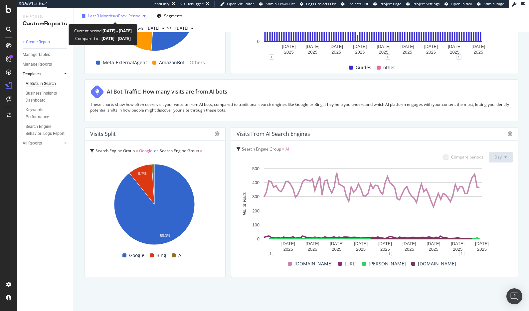
click at [122, 19] on div "Last 3 Months vs Prev. Period" at bounding box center [113, 16] width 69 height 10
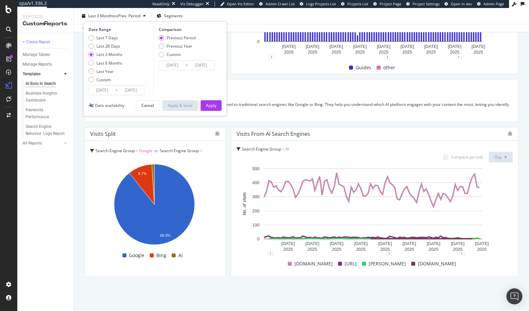
click at [105, 90] on input "[DATE]" at bounding box center [102, 90] width 27 height 9
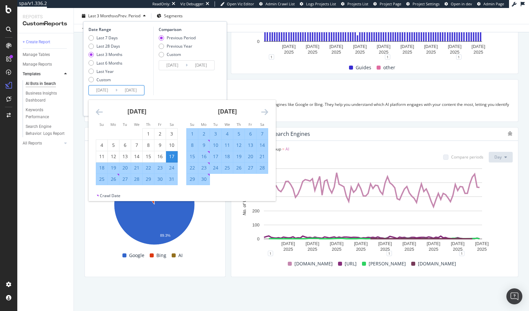
click at [97, 111] on icon "Move backward to switch to the previous month." at bounding box center [99, 112] width 7 height 8
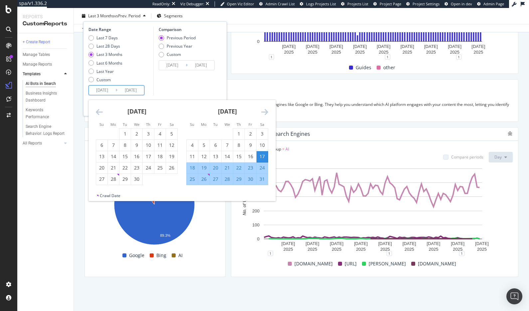
click at [97, 111] on icon "Move backward to switch to the previous month." at bounding box center [99, 112] width 7 height 8
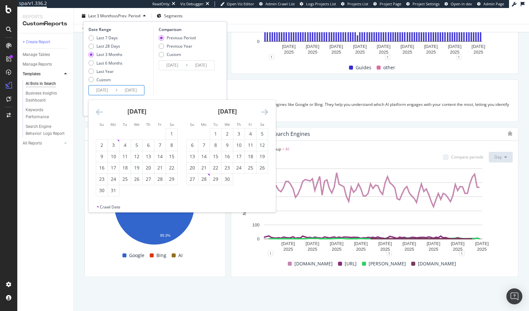
click at [97, 111] on icon "Move backward to switch to the previous month." at bounding box center [99, 112] width 7 height 8
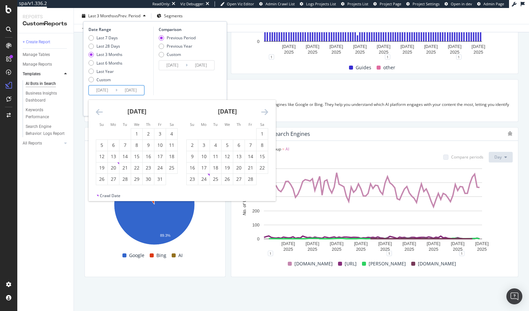
click at [97, 111] on icon "Move backward to switch to the previous month." at bounding box center [99, 112] width 7 height 8
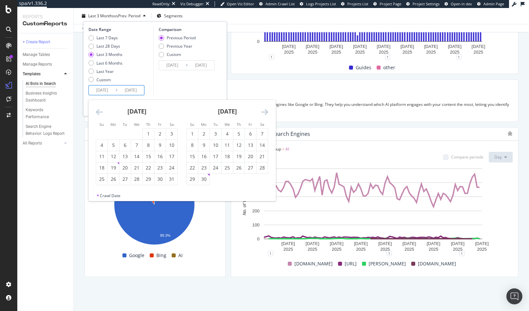
click at [97, 111] on icon "Move backward to switch to the previous month." at bounding box center [99, 112] width 7 height 8
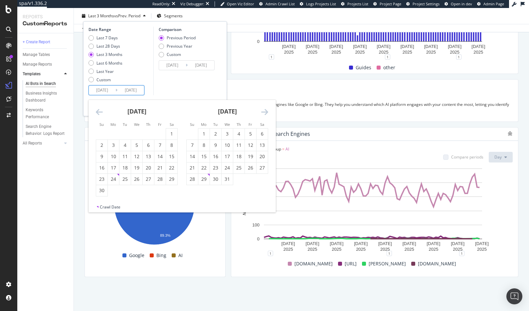
click at [97, 111] on icon "Move backward to switch to the previous month." at bounding box center [99, 112] width 7 height 8
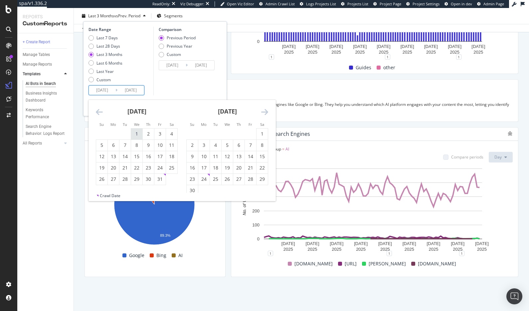
click at [139, 133] on div "1" at bounding box center [136, 133] width 11 height 7
type input "2024/05/01"
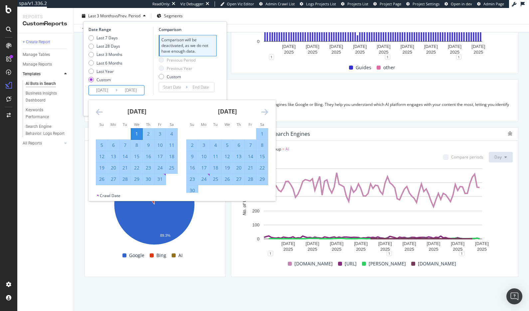
click at [265, 111] on icon "Move forward to switch to the next month." at bounding box center [264, 112] width 7 height 8
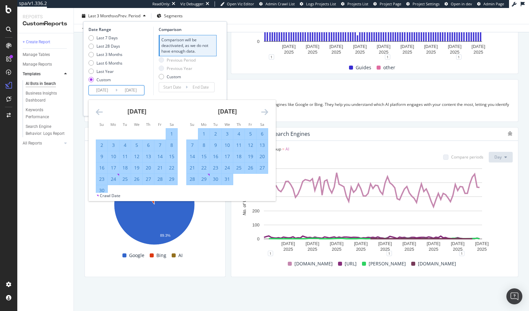
click at [227, 180] on div "31" at bounding box center [227, 179] width 11 height 7
type input "2024/07/31"
type input "2024/01/30"
type input "2024/04/30"
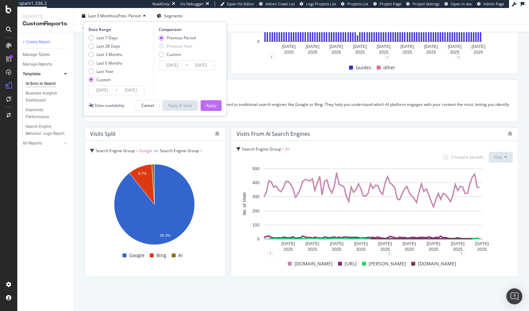
click at [211, 104] on div "Apply" at bounding box center [211, 105] width 10 height 6
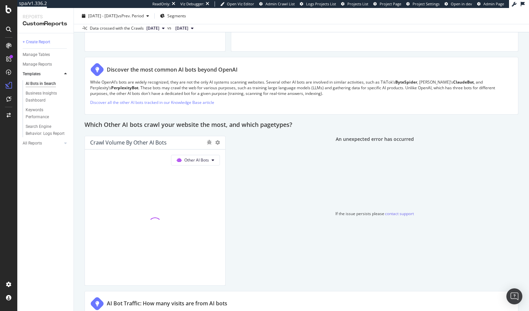
scroll to position [1103, 0]
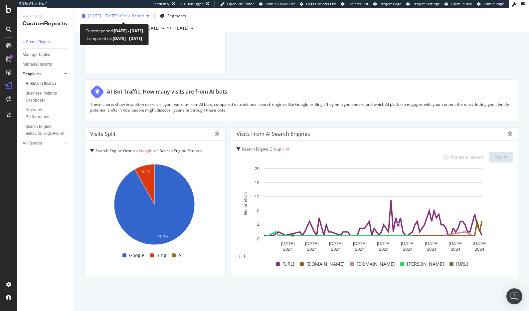
click at [117, 18] on span "2024 May. 1st - Jul. 31st" at bounding box center [102, 16] width 29 height 6
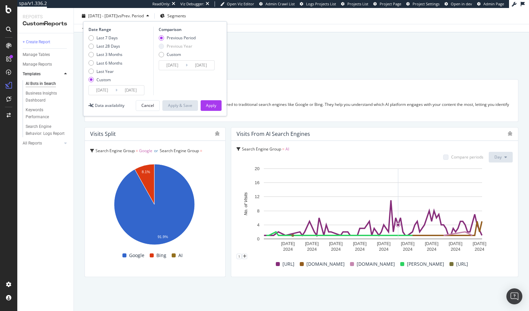
click at [106, 92] on input "2024/05/01" at bounding box center [102, 90] width 27 height 9
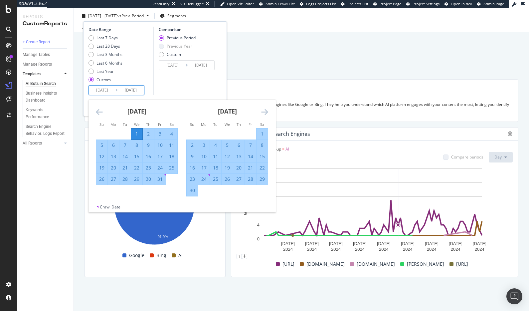
click at [266, 111] on icon "Move forward to switch to the next month." at bounding box center [264, 112] width 7 height 8
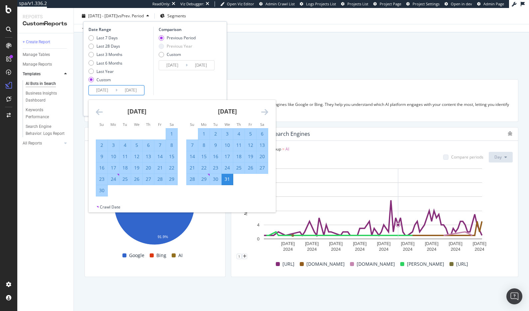
click at [266, 111] on icon "Move forward to switch to the next month." at bounding box center [264, 112] width 7 height 8
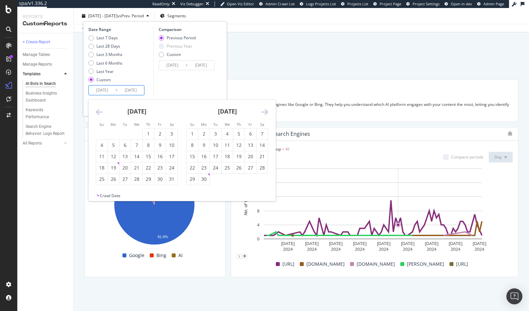
click at [266, 111] on icon "Move forward to switch to the next month." at bounding box center [264, 112] width 7 height 8
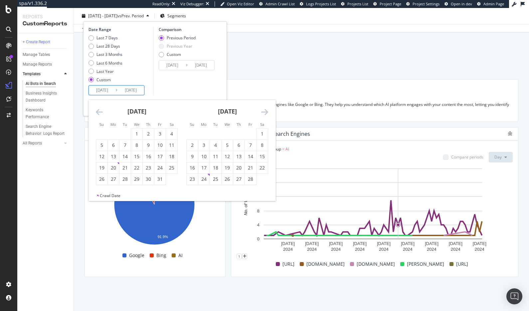
click at [266, 111] on icon "Move forward to switch to the next month." at bounding box center [264, 112] width 7 height 8
drag, startPoint x: 151, startPoint y: 131, endPoint x: 244, endPoint y: 124, distance: 93.8
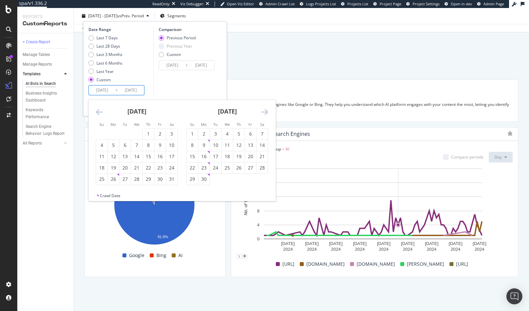
click at [151, 131] on div "1" at bounding box center [148, 133] width 11 height 7
type input "2025/05/01"
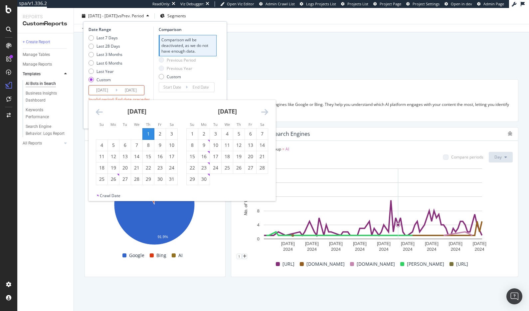
click at [264, 110] on icon "Move forward to switch to the next month." at bounding box center [264, 112] width 7 height 8
click at [238, 177] on div "31" at bounding box center [238, 179] width 11 height 7
type input "2025/07/31"
type input "2025/01/29"
type input "2025/04/30"
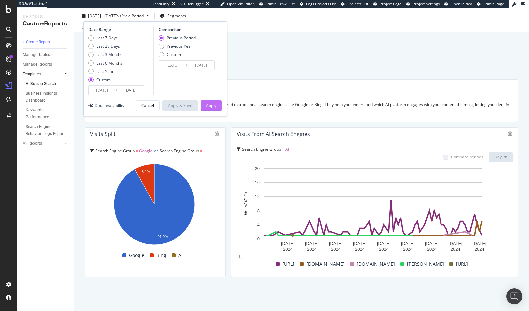
click at [212, 107] on div "Apply" at bounding box center [211, 105] width 10 height 6
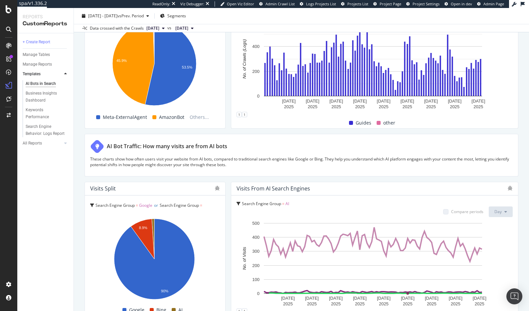
scroll to position [1103, 0]
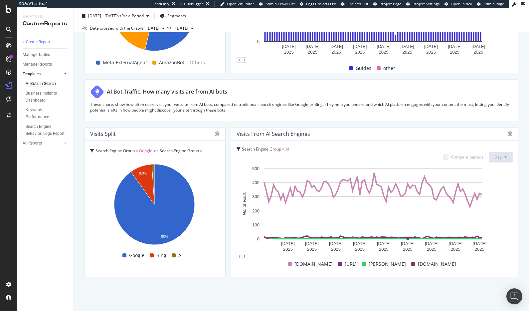
click at [58, 209] on div "+ Create Report Manage Tables Manage Reports Templates AI Bots in Search Busine…" at bounding box center [45, 171] width 56 height 277
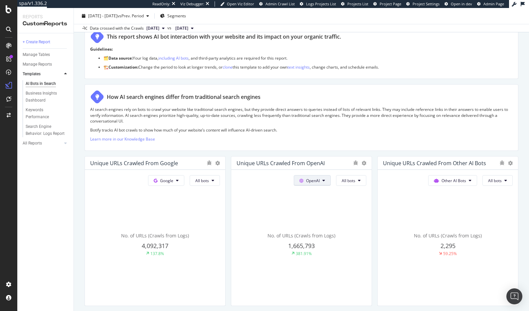
scroll to position [0, 0]
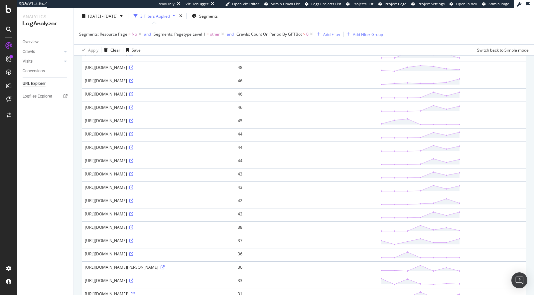
scroll to position [542, 0]
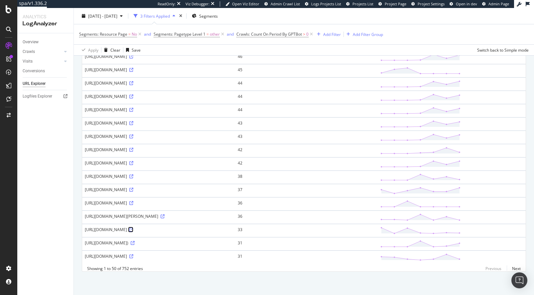
click at [133, 228] on icon at bounding box center [131, 230] width 4 height 4
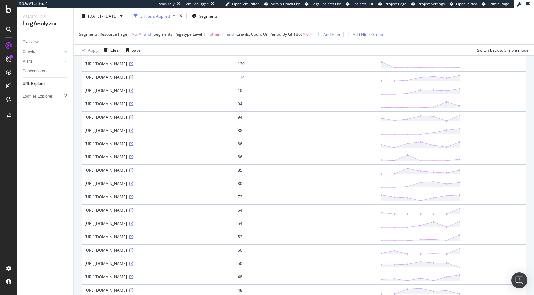
scroll to position [0, 0]
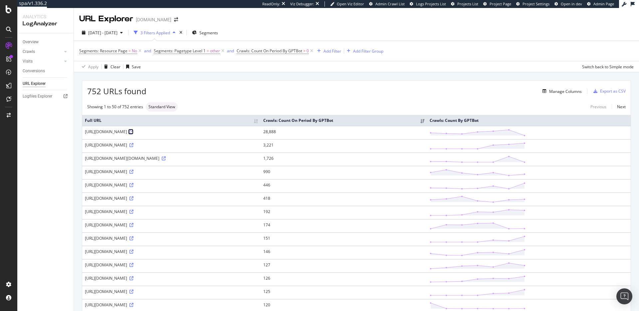
click at [133, 131] on icon at bounding box center [131, 132] width 4 height 4
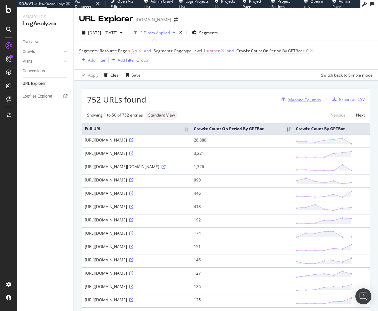
click at [300, 100] on div "Manage Columns" at bounding box center [304, 100] width 33 height 6
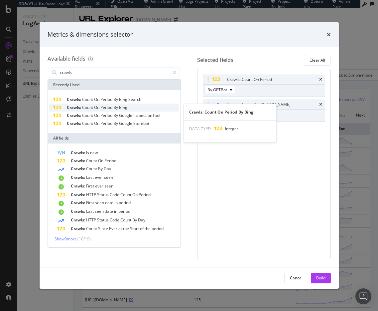
type input "crawls"
click at [129, 108] on div "Crawls: Count On Period By Bing" at bounding box center [114, 107] width 130 height 8
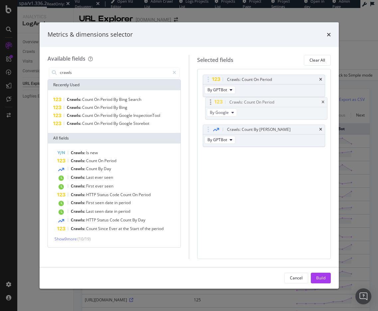
drag, startPoint x: 209, startPoint y: 130, endPoint x: 211, endPoint y: 103, distance: 27.4
click at [211, 103] on body "spa/v1.336.2 ReadOnly: Viz Debugger: Open Viz Editor Admin Crawl List Logs Proj…" at bounding box center [189, 155] width 378 height 311
click at [326, 279] on button "Build" at bounding box center [321, 277] width 20 height 11
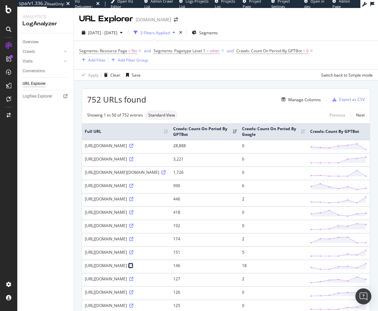
click at [133, 267] on icon at bounding box center [131, 266] width 4 height 4
drag, startPoint x: 84, startPoint y: 150, endPoint x: 160, endPoint y: 151, distance: 76.2
click at [160, 151] on td "[URL][DOMAIN_NAME]" at bounding box center [126, 146] width 89 height 13
copy div "[URL][DOMAIN_NAME]"
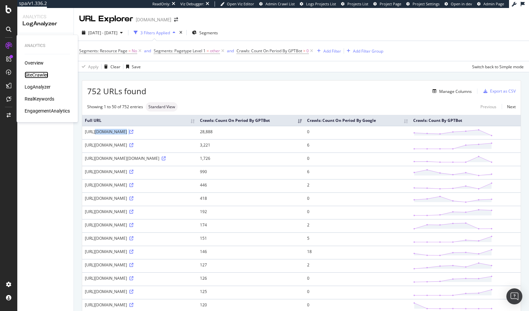
click at [43, 77] on div "SiteCrawler" at bounding box center [37, 75] width 24 height 7
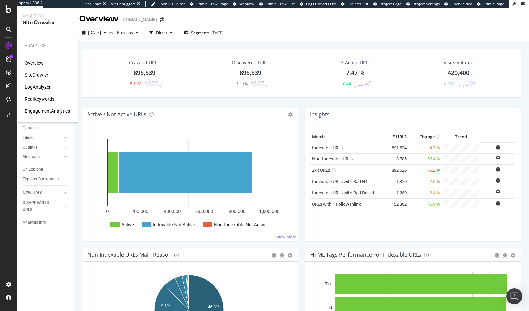
click at [37, 74] on div "SiteCrawler" at bounding box center [37, 75] width 24 height 7
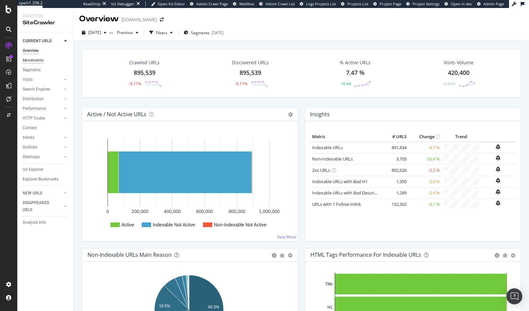
click at [37, 61] on div "Movements" at bounding box center [33, 60] width 21 height 7
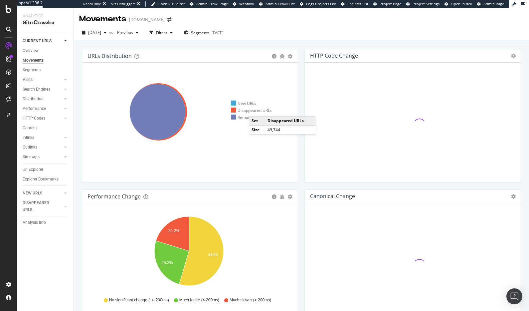
click at [256, 109] on div "Disappeared URLs" at bounding box center [251, 110] width 41 height 6
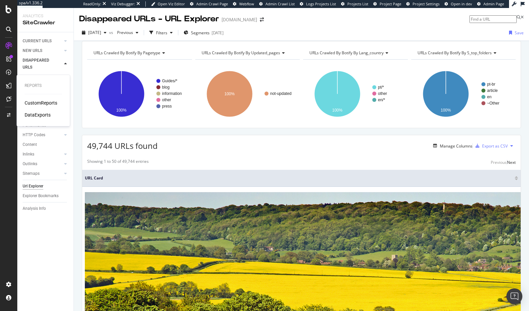
click at [27, 104] on div "CustomReports" at bounding box center [41, 102] width 33 height 7
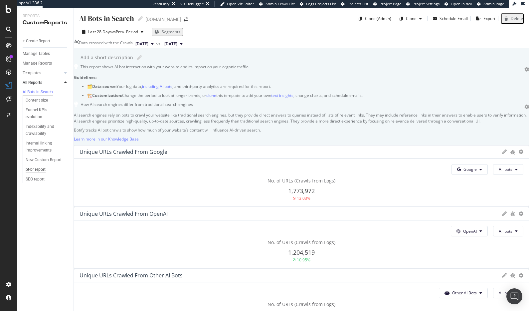
click at [31, 173] on div "pt-br report" at bounding box center [36, 169] width 20 height 7
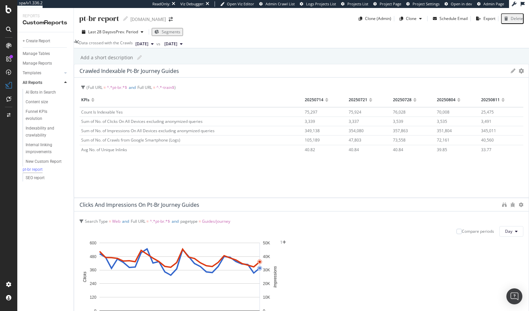
click at [81, 200] on div "pt-br report pt-br report raileurope.com Clone (Admin) Clone Schedule Email Exp…" at bounding box center [301, 159] width 455 height 303
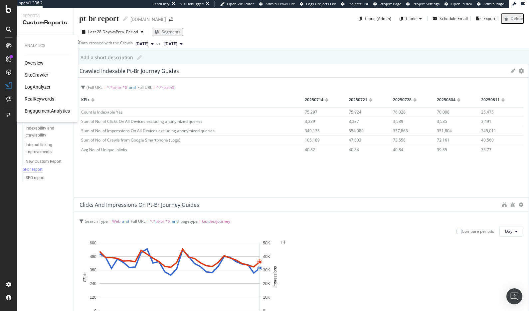
click at [42, 100] on div "RealKeywords" at bounding box center [40, 98] width 30 height 7
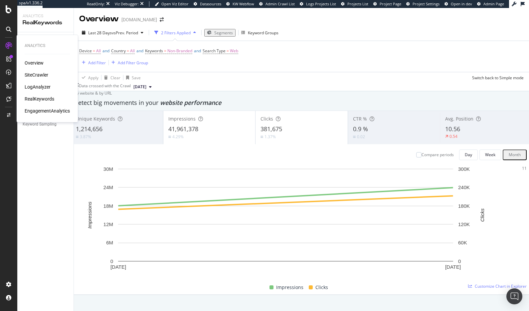
click at [42, 73] on div "SiteCrawler" at bounding box center [37, 75] width 24 height 7
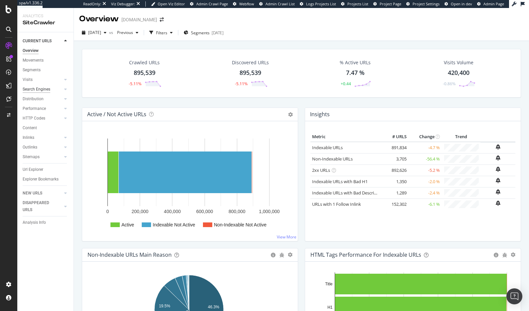
click at [38, 88] on div "Search Engines" at bounding box center [37, 89] width 28 height 7
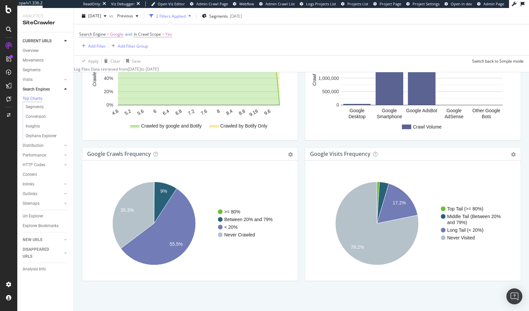
scroll to position [751, 0]
click at [98, 33] on span "Search Engine" at bounding box center [92, 34] width 27 height 6
click at [91, 42] on span "Google" at bounding box center [92, 39] width 13 height 6
click at [108, 65] on div "OpenAI" at bounding box center [96, 61] width 27 height 7
click at [179, 42] on div "Apply" at bounding box center [184, 39] width 10 height 6
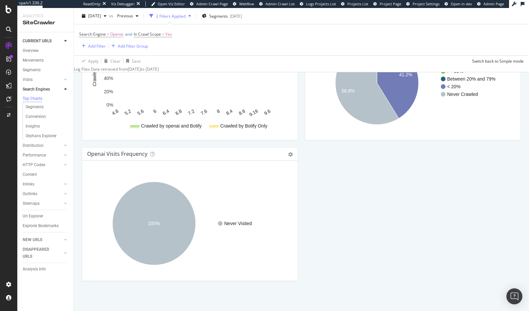
scroll to position [752, 0]
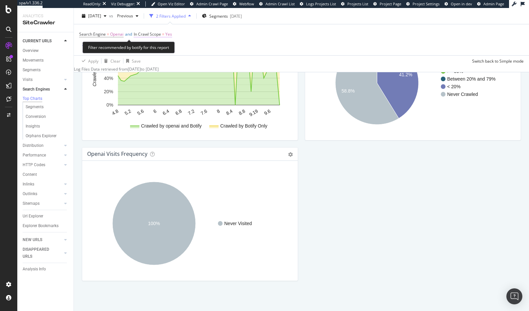
click at [161, 33] on span "In Crawl Scope" at bounding box center [147, 34] width 27 height 6
click at [144, 42] on span "Yes" at bounding box center [145, 39] width 7 height 6
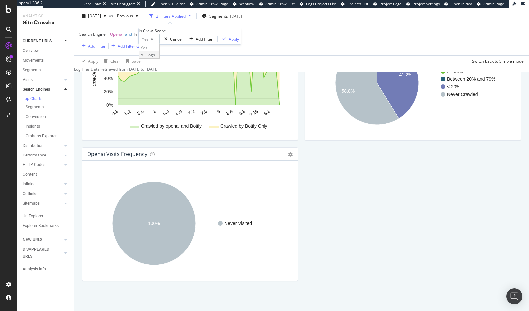
click at [155, 58] on span "All Logs" at bounding box center [148, 55] width 14 height 6
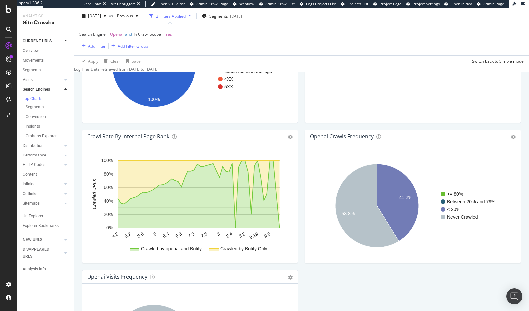
scroll to position [626, 0]
click at [166, 31] on span "In Crawl Scope = Yes" at bounding box center [153, 34] width 38 height 6
click at [149, 42] on span "Yes" at bounding box center [145, 39] width 7 height 6
click at [156, 58] on div "All Logs" at bounding box center [149, 54] width 20 height 7
click at [236, 42] on div "Apply" at bounding box center [241, 39] width 10 height 6
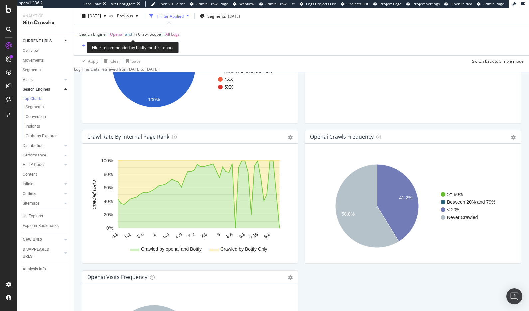
click at [117, 35] on span "Openai" at bounding box center [116, 34] width 13 height 9
click at [93, 42] on span "OpenAI" at bounding box center [93, 39] width 14 height 6
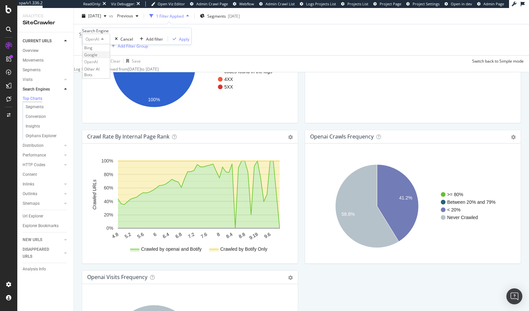
click at [97, 58] on span "Google" at bounding box center [90, 55] width 13 height 6
click at [179, 42] on div "Apply" at bounding box center [184, 39] width 10 height 6
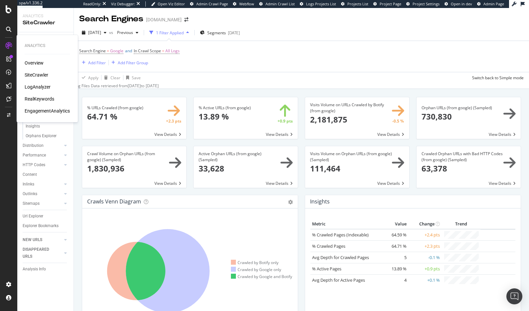
click at [34, 87] on div "LogAnalyzer" at bounding box center [38, 87] width 26 height 7
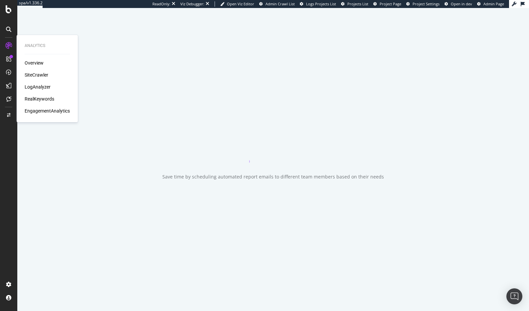
click at [39, 86] on div "LogAnalyzer" at bounding box center [38, 87] width 26 height 7
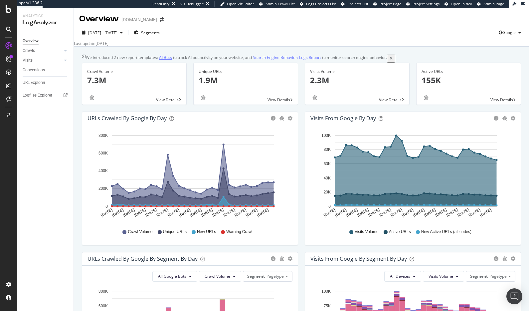
click at [166, 60] on link "AI Bots" at bounding box center [165, 58] width 13 height 6
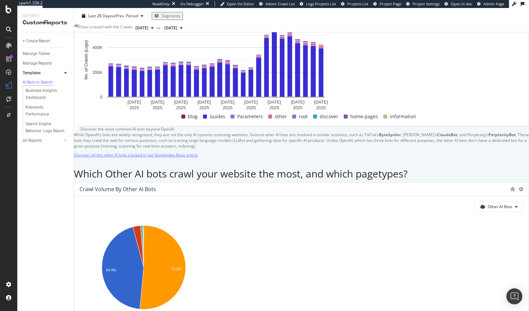
scroll to position [916, 0]
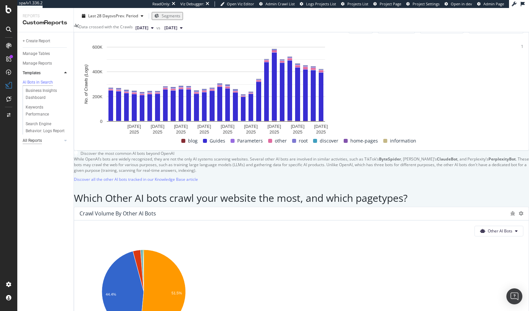
click at [33, 140] on div "All Reports" at bounding box center [32, 140] width 19 height 7
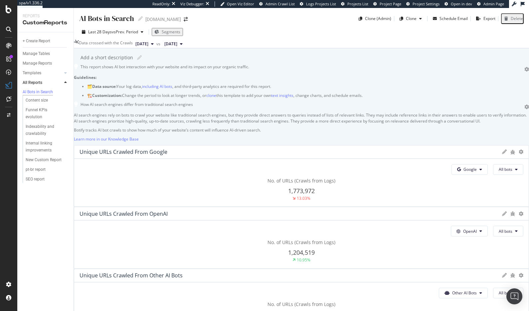
scroll to position [50, 0]
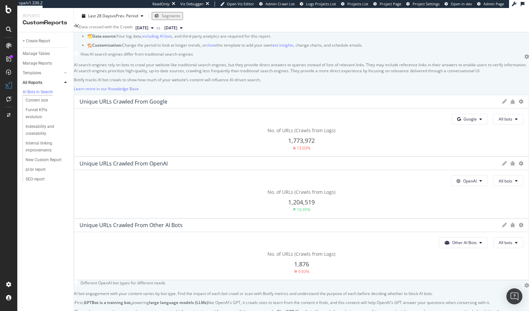
click at [502, 104] on icon at bounding box center [504, 101] width 5 height 5
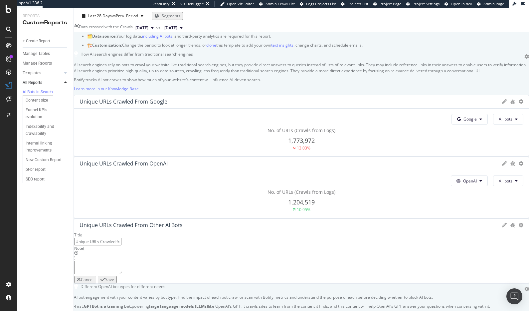
click at [502, 104] on icon at bounding box center [504, 101] width 5 height 5
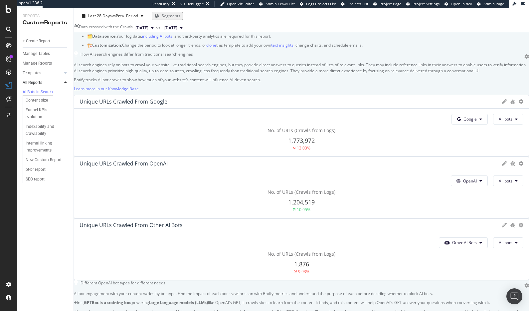
click at [362, 280] on div at bounding box center [301, 280] width 455 height 0
click at [519, 104] on icon at bounding box center [521, 101] width 5 height 5
click at [463, 122] on span "Other AI Bots" at bounding box center [469, 119] width 13 height 6
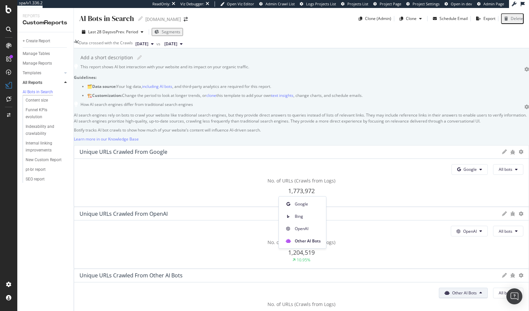
scroll to position [232, 0]
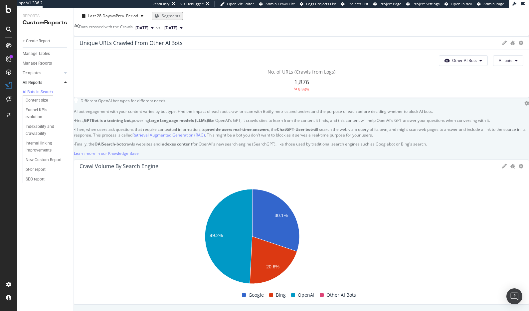
click at [434, 304] on div at bounding box center [301, 304] width 455 height 0
click at [519, 164] on icon at bounding box center [521, 166] width 5 height 5
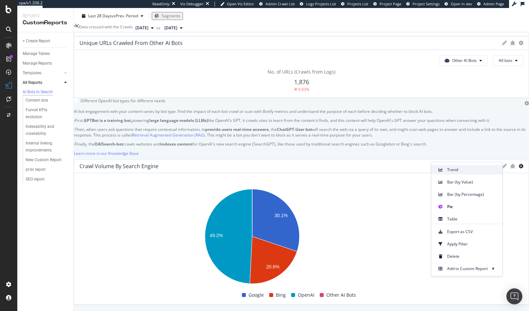
click at [471, 171] on span "Trend" at bounding box center [472, 170] width 50 height 6
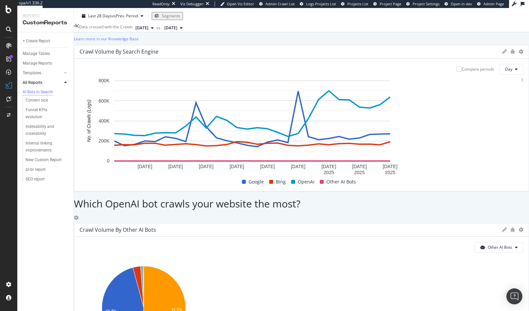
scroll to position [275, 0]
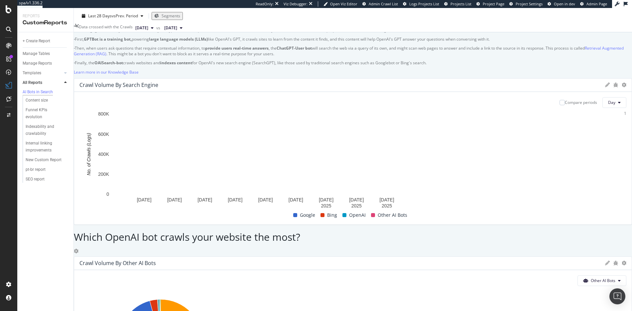
scroll to position [300, 0]
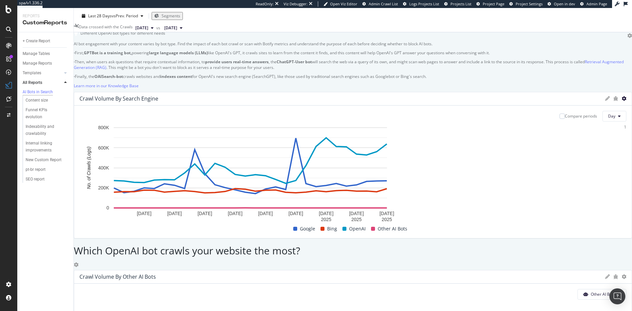
click at [622, 96] on icon at bounding box center [624, 98] width 5 height 5
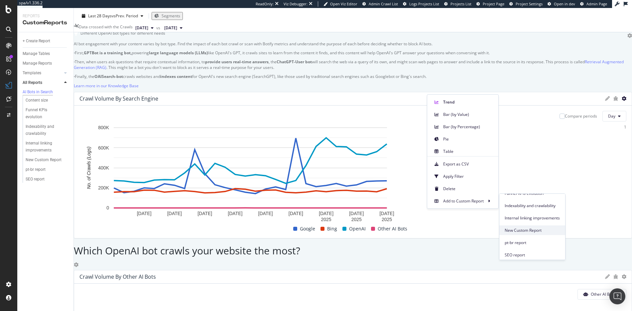
scroll to position [31, 0]
click at [535, 233] on span "New Custom Report" at bounding box center [532, 232] width 55 height 6
click at [141, 310] on span "New Custom Report" at bounding box center [122, 314] width 37 height 6
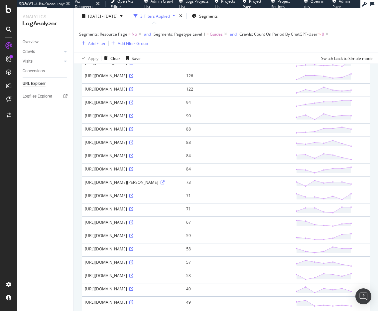
scroll to position [159, 0]
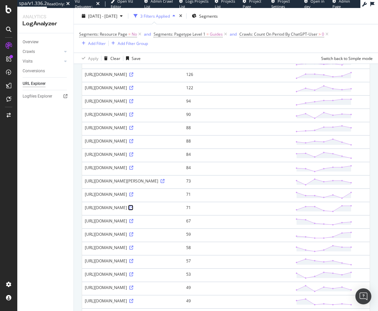
click at [133, 210] on icon at bounding box center [131, 208] width 4 height 4
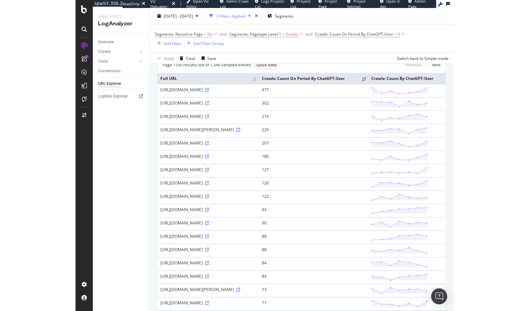
scroll to position [0, 0]
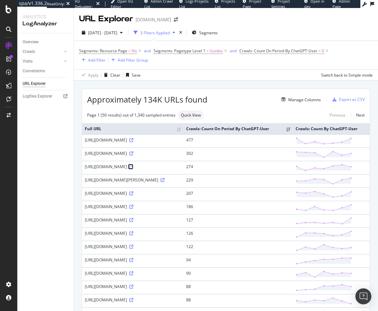
click at [133, 169] on icon at bounding box center [131, 167] width 4 height 4
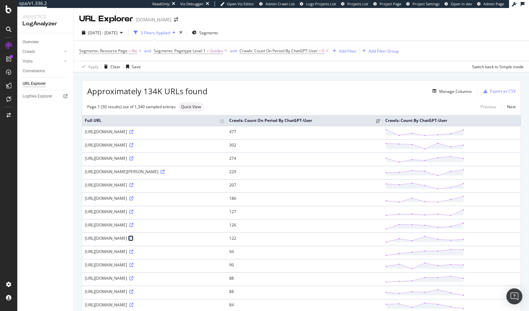
click at [133, 237] on icon at bounding box center [131, 238] width 4 height 4
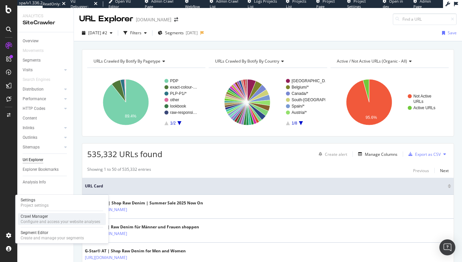
click at [46, 219] on div "Configure and access your website analyses" at bounding box center [61, 221] width 80 height 5
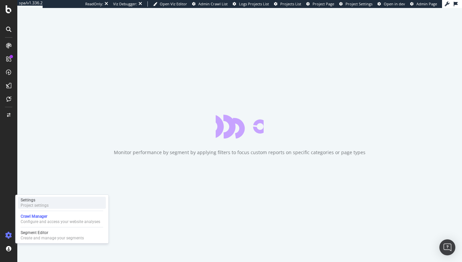
click at [33, 200] on div "Settings" at bounding box center [35, 199] width 28 height 5
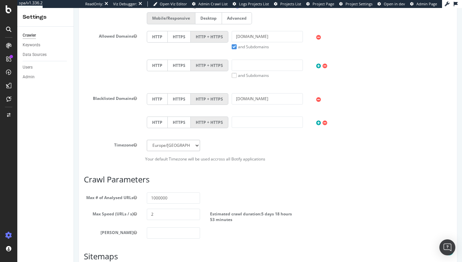
scroll to position [227, 0]
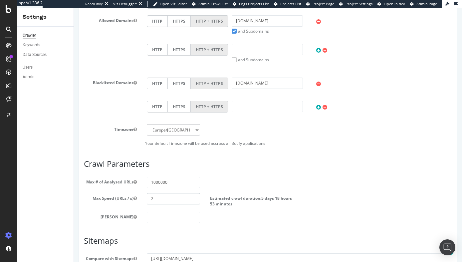
click at [177, 203] on input "2" at bounding box center [173, 198] width 53 height 11
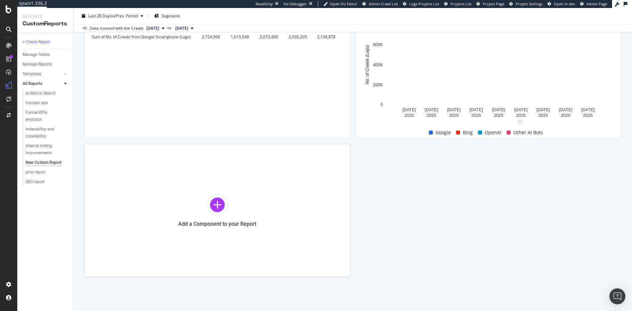
scroll to position [131, 0]
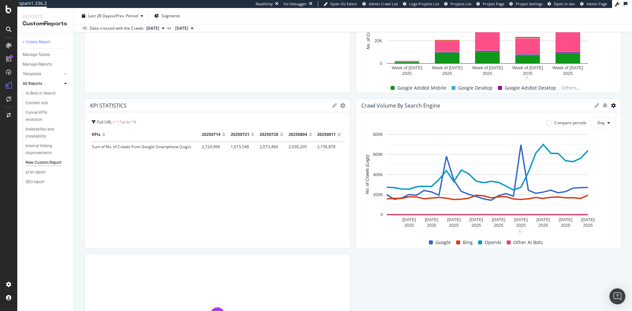
click at [612, 105] on icon at bounding box center [614, 105] width 5 height 5
click at [615, 173] on div at bounding box center [618, 173] width 7 height 150
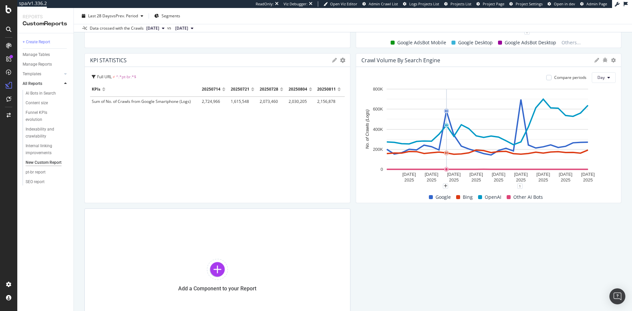
scroll to position [241, 0]
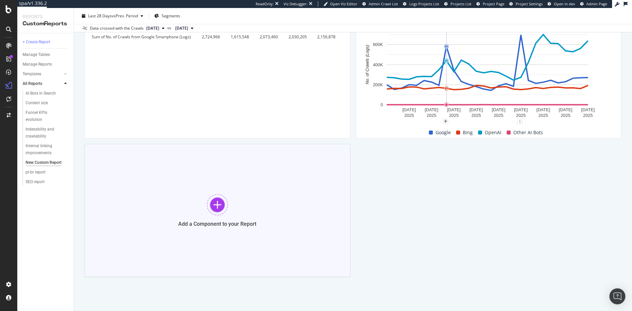
click at [216, 207] on div at bounding box center [217, 204] width 21 height 21
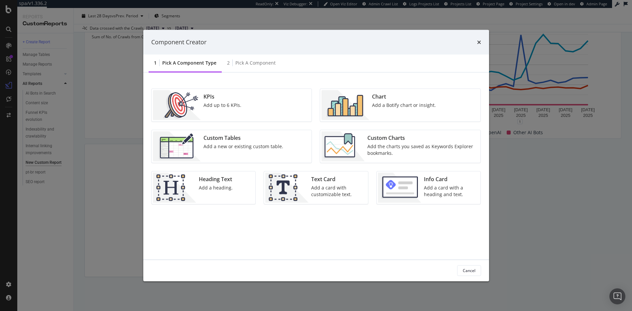
click at [382, 101] on div "Add a Botify chart or insight." at bounding box center [404, 104] width 64 height 7
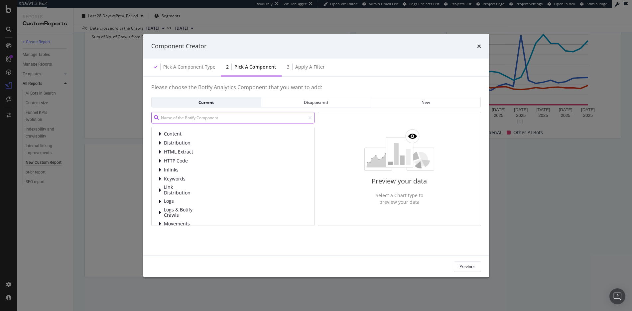
click at [178, 121] on input "modal" at bounding box center [232, 118] width 163 height 12
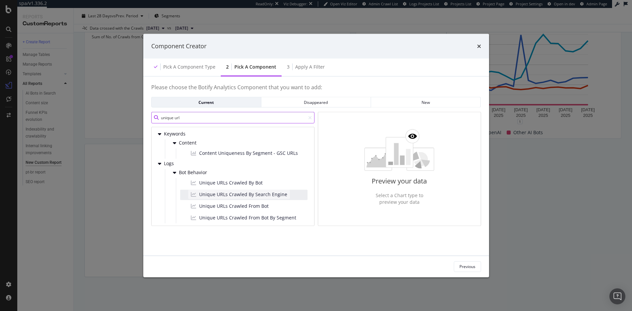
type input "unique url"
click at [227, 194] on span "Unique URLs Crawled By Search Engine" at bounding box center [243, 194] width 88 height 7
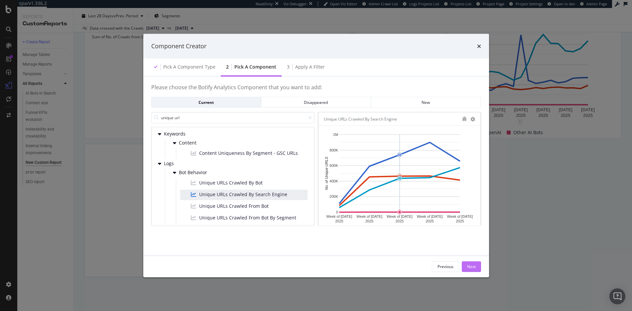
click at [468, 266] on div "Next" at bounding box center [471, 267] width 9 height 6
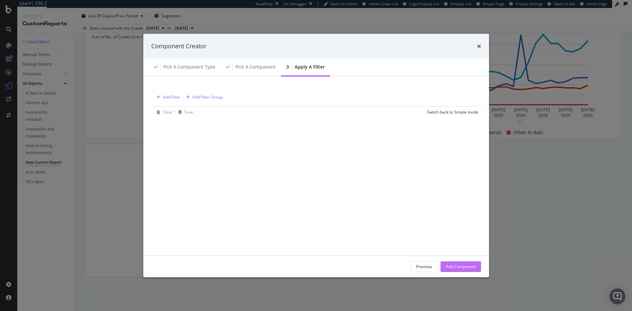
click at [468, 264] on div "Add Component" at bounding box center [461, 267] width 30 height 6
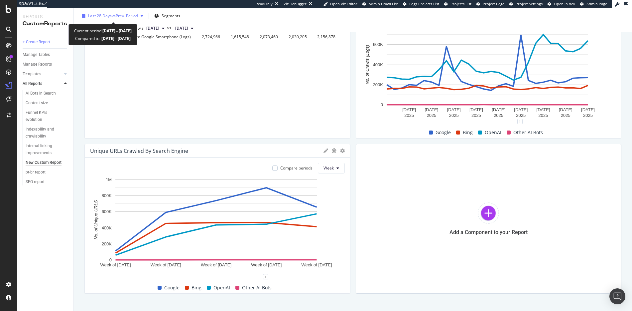
click at [126, 13] on span "vs Prev. Period" at bounding box center [125, 16] width 26 height 6
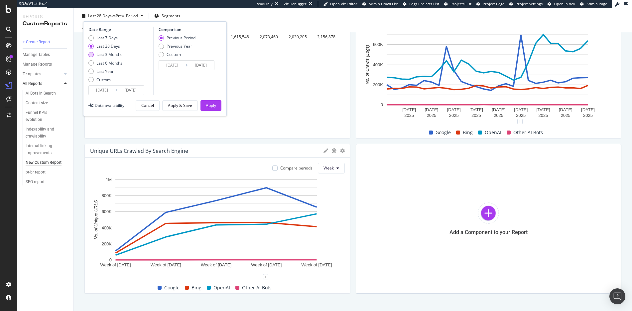
click at [112, 52] on div "Last 3 Months" at bounding box center [109, 55] width 26 height 6
type input "[DATE]"
click at [213, 107] on div "Apply" at bounding box center [211, 105] width 10 height 6
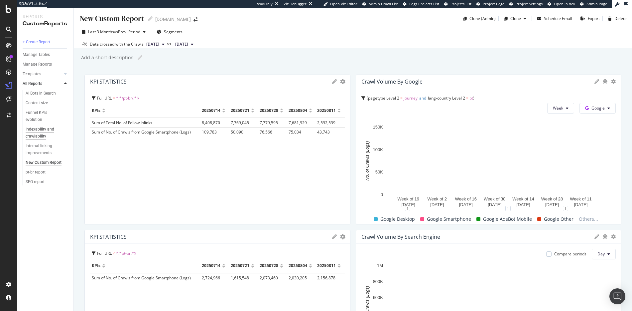
scroll to position [258, 0]
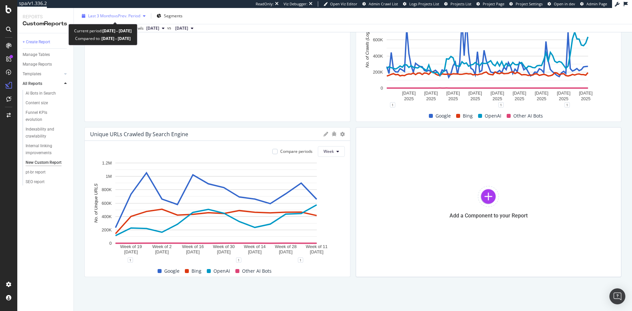
click at [132, 21] on button "Last 3 Months vs Prev. Period" at bounding box center [113, 16] width 69 height 11
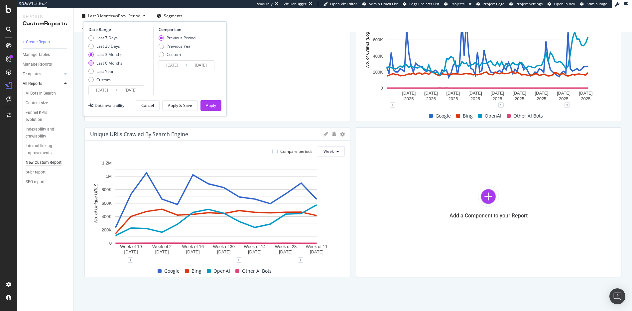
click at [113, 62] on div "Last 6 Months" at bounding box center [109, 63] width 26 height 6
type input "[DATE]"
click at [218, 107] on button "Apply" at bounding box center [211, 105] width 21 height 11
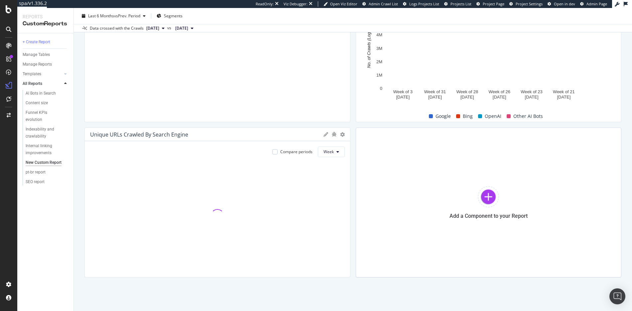
scroll to position [258, 0]
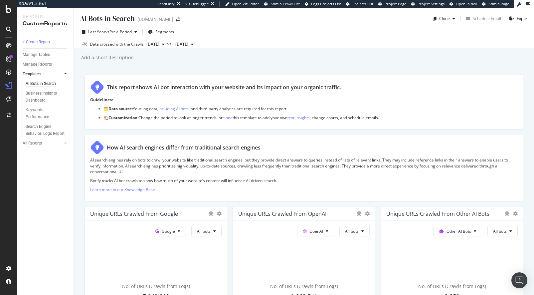
scroll to position [728, 0]
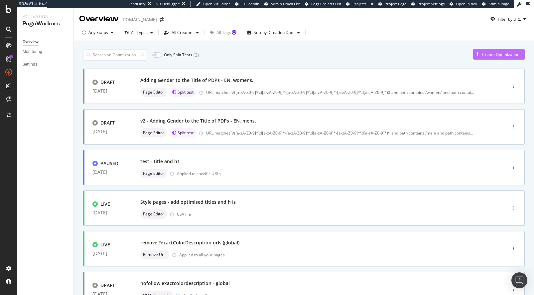
click at [482, 53] on div "Create Optimization" at bounding box center [500, 55] width 37 height 6
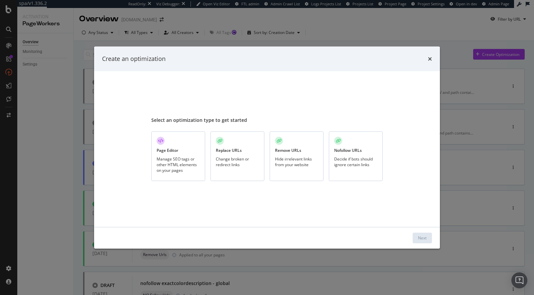
click at [186, 161] on div "Manage SEO tags or other HTML elements on your pages" at bounding box center [178, 164] width 43 height 17
click at [429, 237] on button "Next" at bounding box center [422, 237] width 19 height 11
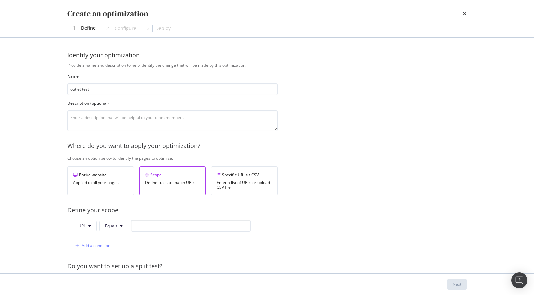
type input "outlet test"
click at [234, 179] on div "Specific URLs / CSV Enter a list of URLs or upload CSV file" at bounding box center [244, 180] width 67 height 29
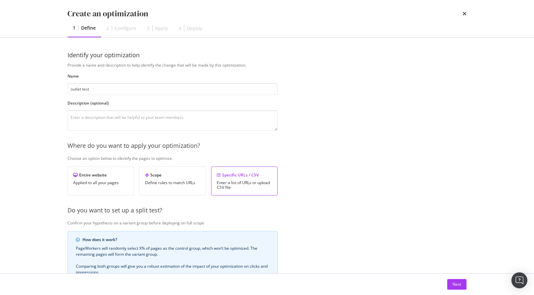
scroll to position [13, 0]
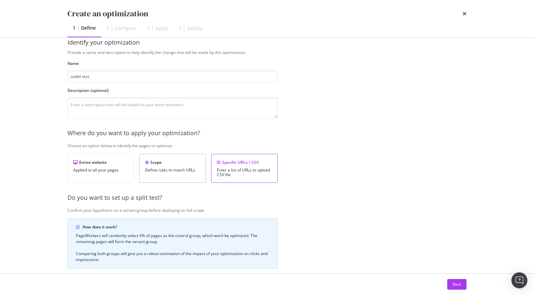
click at [188, 162] on div "Scope" at bounding box center [172, 162] width 55 height 6
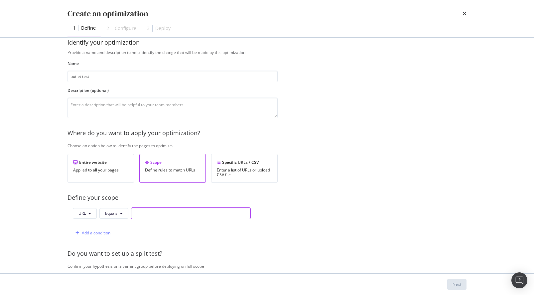
click at [139, 213] on input "modal" at bounding box center [191, 213] width 120 height 12
paste input "[URL][DOMAIN_NAME]"
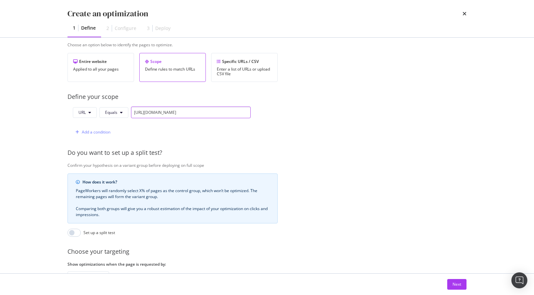
scroll to position [166, 0]
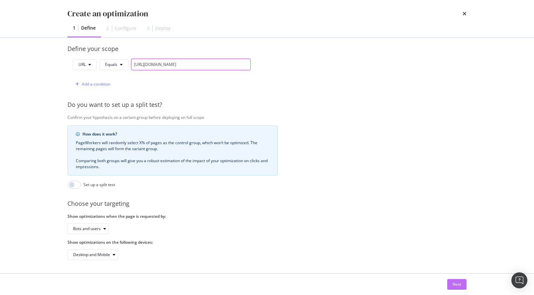
type input "[URL][DOMAIN_NAME]"
click at [455, 284] on div "Next" at bounding box center [457, 284] width 9 height 6
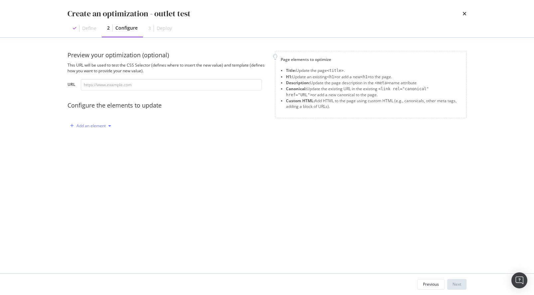
click at [93, 124] on div "Add an element" at bounding box center [91, 126] width 29 height 4
click at [90, 140] on div "Title" at bounding box center [89, 138] width 8 height 6
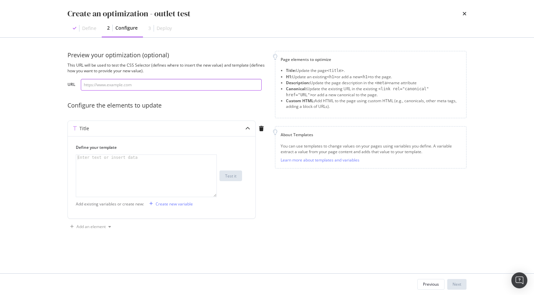
click at [94, 83] on input "modal" at bounding box center [171, 85] width 181 height 12
paste input "[URL][DOMAIN_NAME]"
type input "[URL][DOMAIN_NAME]"
click at [439, 286] on div "Previous" at bounding box center [431, 284] width 16 height 6
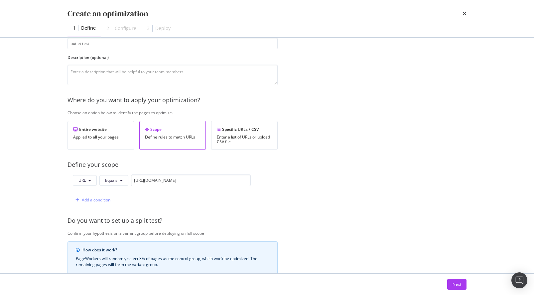
scroll to position [47, 0]
click at [260, 131] on div "Specific URLs / CSV" at bounding box center [244, 128] width 55 height 6
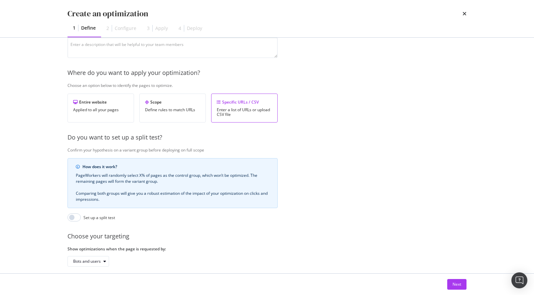
scroll to position [0, 0]
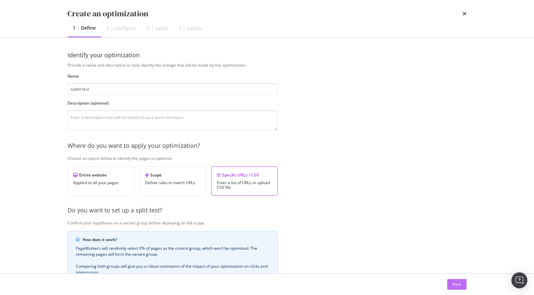
click at [460, 286] on div "Next" at bounding box center [457, 284] width 9 height 6
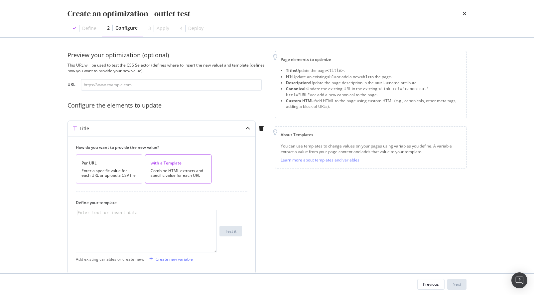
click at [123, 162] on div "Per URL" at bounding box center [109, 163] width 55 height 6
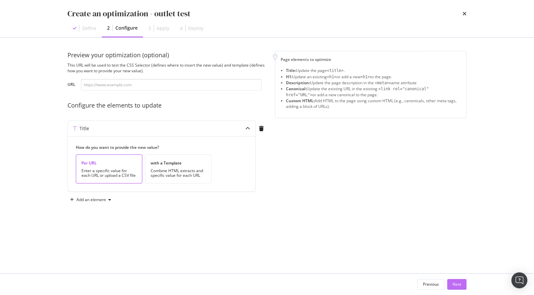
click at [455, 285] on div "Next" at bounding box center [457, 284] width 9 height 6
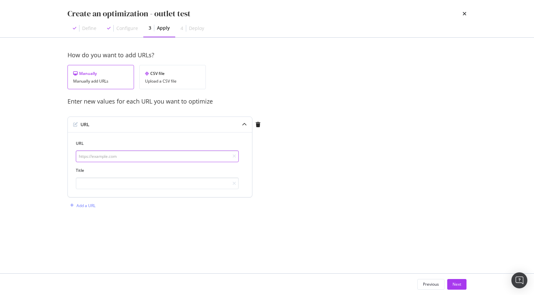
click at [104, 154] on input "modal" at bounding box center [157, 156] width 163 height 12
paste input "[URL][DOMAIN_NAME]"
type input "[URL][DOMAIN_NAME]"
type input "test"
click at [459, 286] on div "Next" at bounding box center [457, 284] width 9 height 6
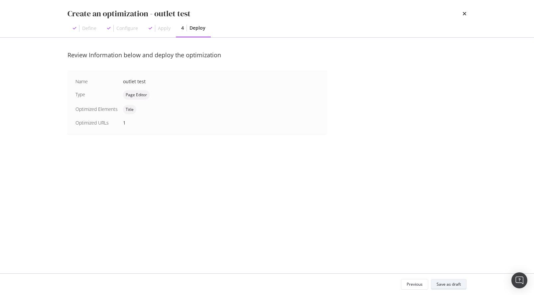
click at [458, 285] on div "Save as draft" at bounding box center [449, 284] width 24 height 6
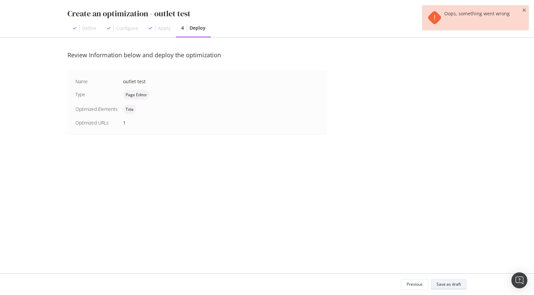
click at [459, 287] on div "Save as draft" at bounding box center [449, 283] width 24 height 9
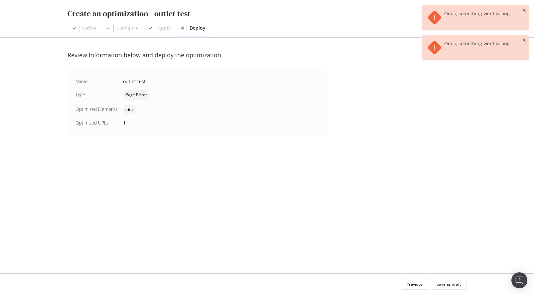
click at [210, 97] on div "Page Editor" at bounding box center [221, 94] width 196 height 9
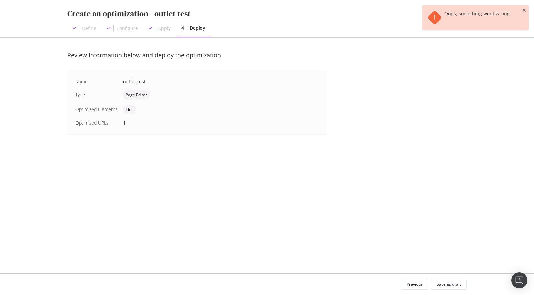
click at [134, 101] on div "Name outlet test Type Page Editor Optimized Elements Title Optimized URLs 1" at bounding box center [198, 102] width 244 height 48
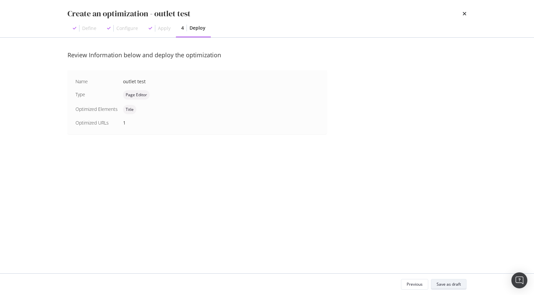
click at [448, 287] on div "Save as draft" at bounding box center [449, 283] width 24 height 9
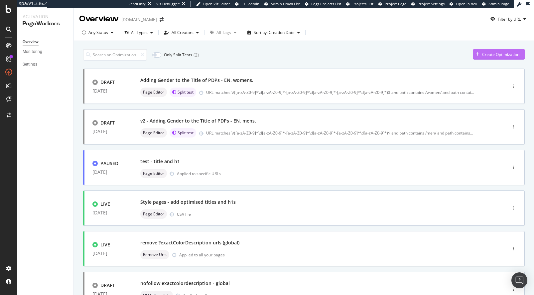
click at [483, 55] on div "Create Optimization" at bounding box center [500, 55] width 37 height 6
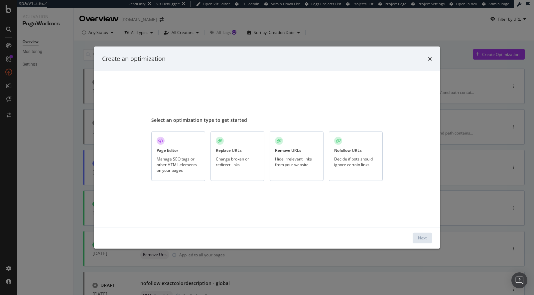
click at [178, 159] on div "Manage SEO tags or other HTML elements on your pages" at bounding box center [178, 164] width 43 height 17
click at [422, 237] on div "Next" at bounding box center [422, 238] width 9 height 6
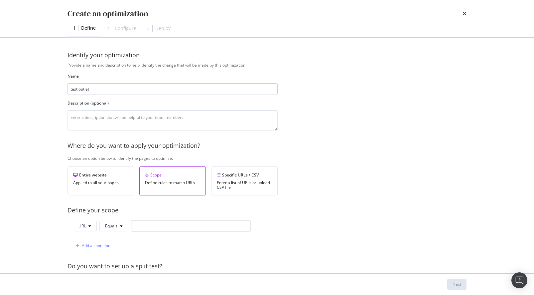
type input "test outlet"
click at [247, 189] on div "Enter a list of URLs or upload CSV file" at bounding box center [244, 184] width 55 height 9
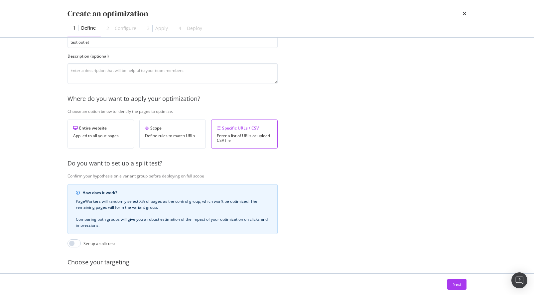
scroll to position [110, 0]
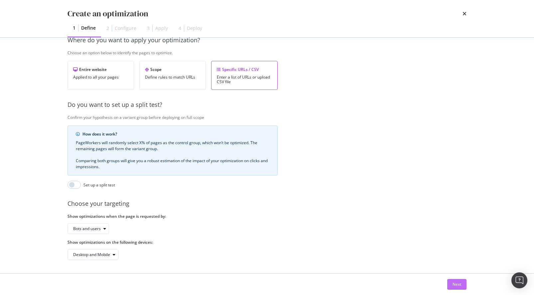
click at [461, 283] on button "Next" at bounding box center [456, 284] width 19 height 11
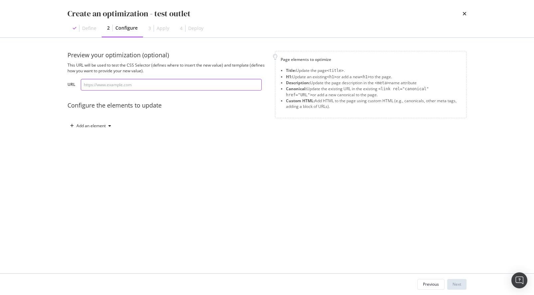
click at [130, 87] on input "modal" at bounding box center [171, 85] width 181 height 12
paste input "[URL][DOMAIN_NAME]"
type input "[URL][DOMAIN_NAME]"
click at [88, 124] on div "Add an element" at bounding box center [91, 126] width 29 height 4
click at [203, 136] on div "Preview your optimization (optional) This URL will be used to test the CSS Sele…" at bounding box center [267, 97] width 399 height 93
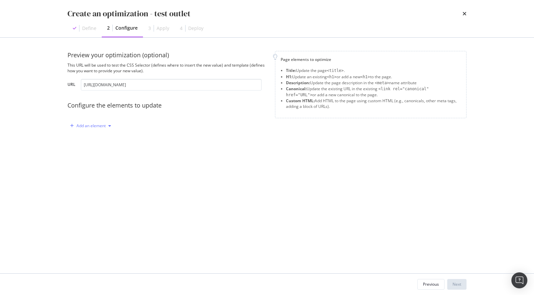
click at [92, 125] on div "Add an element" at bounding box center [91, 126] width 29 height 4
click at [96, 134] on div "Title" at bounding box center [94, 138] width 45 height 8
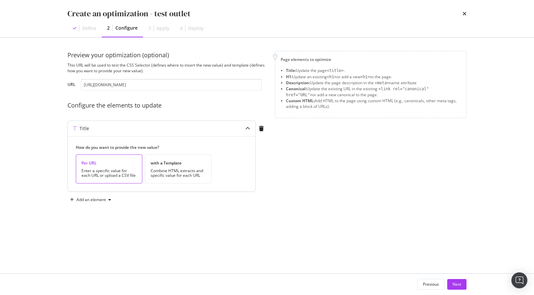
click at [115, 172] on div "Enter a specific value for each URL or upload a CSV file" at bounding box center [109, 172] width 55 height 9
click at [454, 283] on div "Next" at bounding box center [457, 284] width 9 height 6
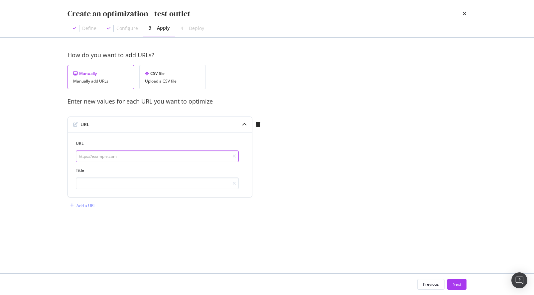
click at [90, 157] on input "modal" at bounding box center [157, 156] width 163 height 12
paste input "[URL][DOMAIN_NAME]"
type input "[URL][DOMAIN_NAME]"
type input "test"
click at [455, 282] on div "Next" at bounding box center [457, 284] width 9 height 6
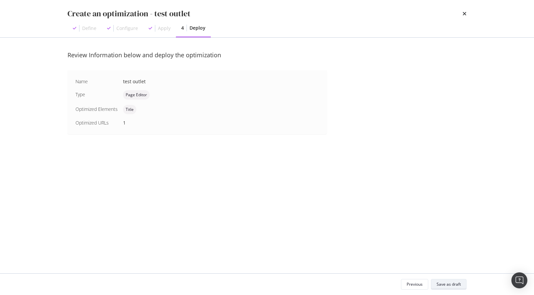
click at [448, 284] on div "Save as draft" at bounding box center [449, 284] width 24 height 6
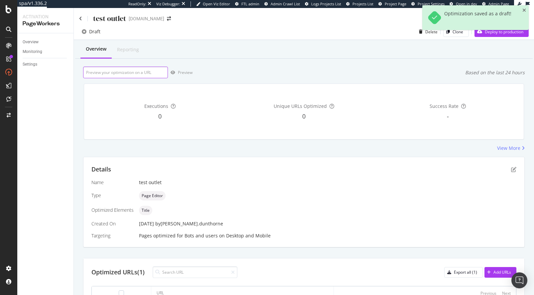
click at [130, 74] on input "url" at bounding box center [125, 73] width 85 height 12
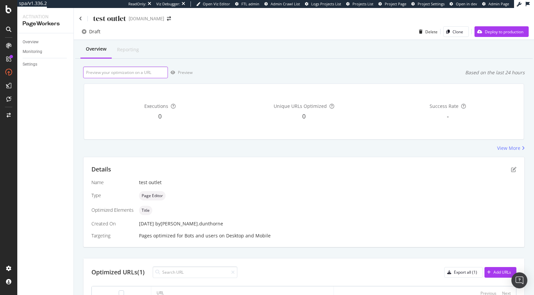
paste input "[URL][DOMAIN_NAME]"
type input "[URL][DOMAIN_NAME]"
click at [179, 73] on div "Preview" at bounding box center [185, 73] width 15 height 6
